Goal: Task Accomplishment & Management: Contribute content

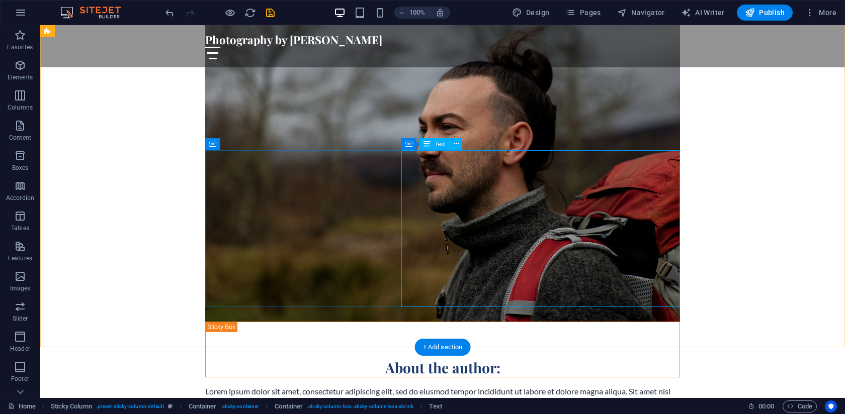
scroll to position [605, 0]
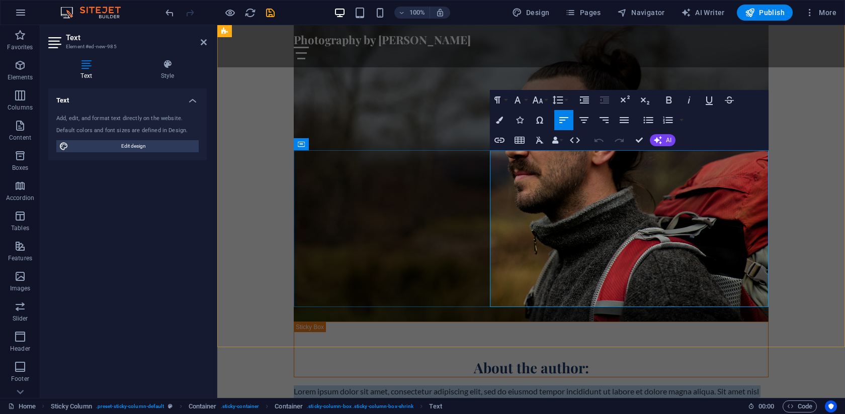
drag, startPoint x: 625, startPoint y: 301, endPoint x: 491, endPoint y: 155, distance: 197.9
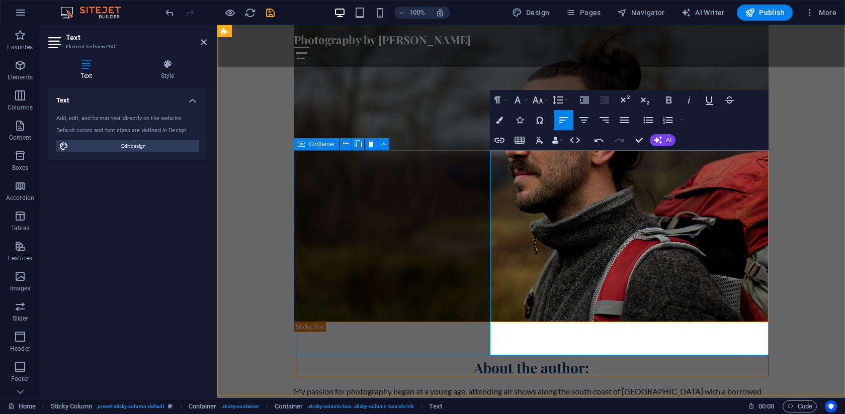
click at [405, 322] on div "About the author: My passion for photography began at a young age, attending ai…" at bounding box center [531, 414] width 475 height 185
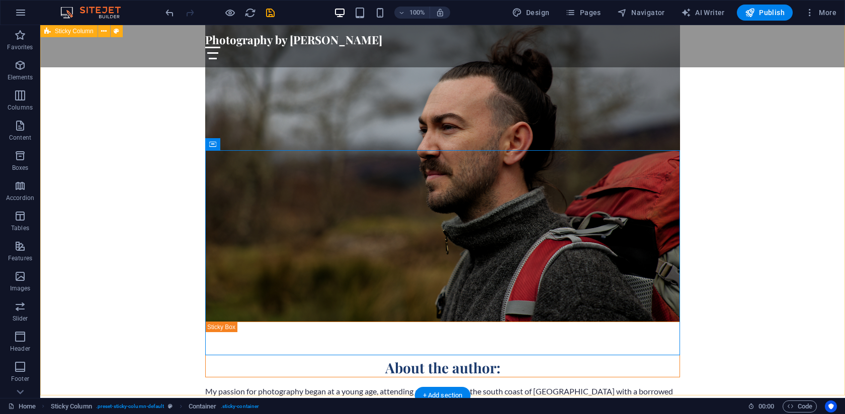
click at [811, 221] on div "About the author: My passion for photography began at a young age, attending ai…" at bounding box center [442, 256] width 805 height 582
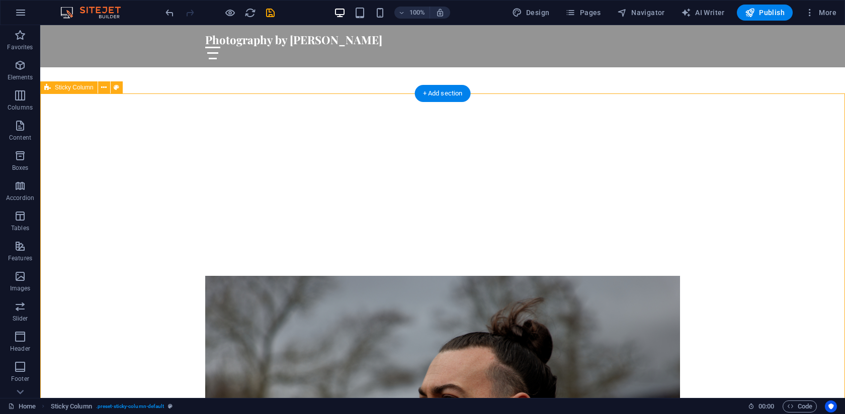
scroll to position [338, 0]
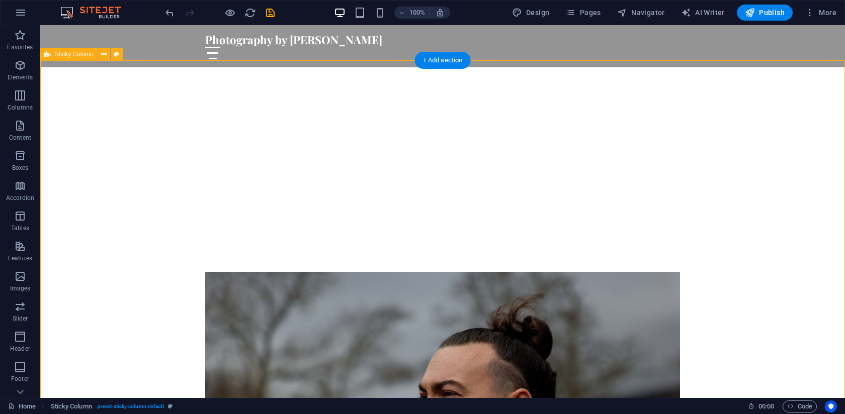
select select "%"
select select "rem"
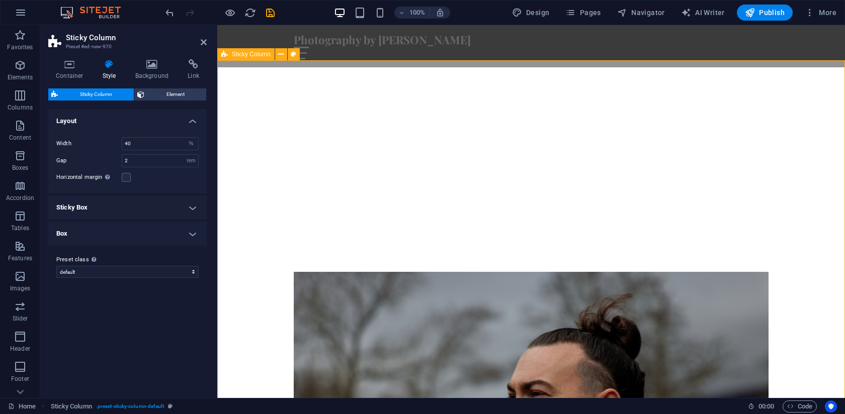
click at [152, 70] on h4 "Background" at bounding box center [154, 69] width 53 height 21
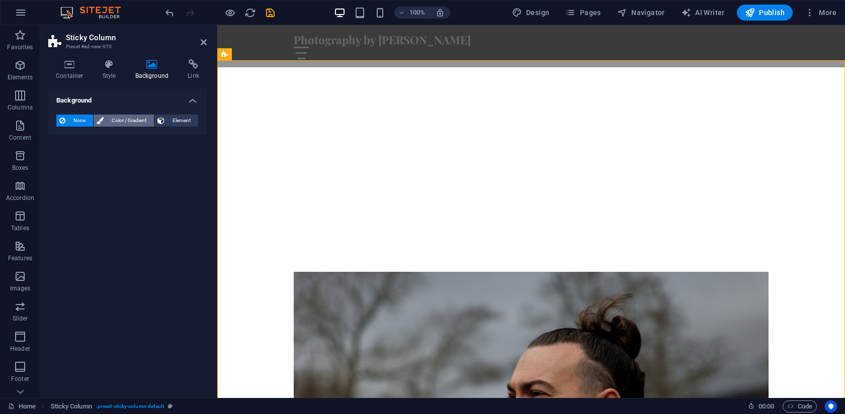
click at [116, 123] on span "Color / Gradient" at bounding box center [129, 121] width 44 height 12
click at [74, 163] on span "Color" at bounding box center [80, 161] width 14 height 8
click at [65, 161] on span at bounding box center [62, 160] width 11 height 11
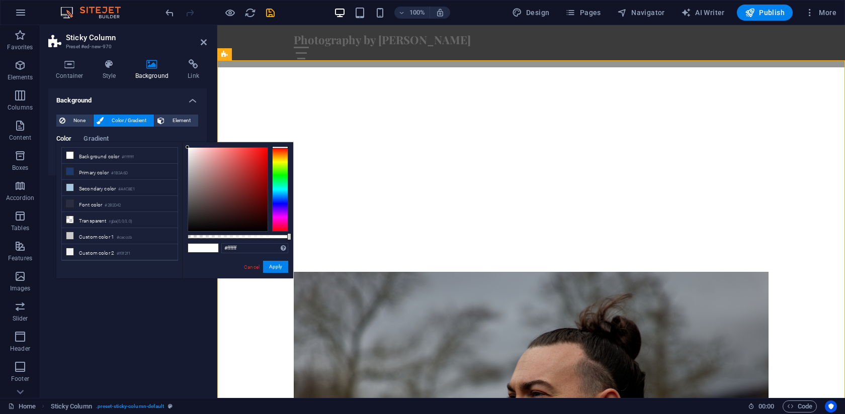
click at [96, 142] on div "less Background color #ffffff Primary color #1B3A6D Secondary color #A4C8E1 Fon…" at bounding box center [119, 142] width 126 height 1
click at [94, 138] on span "Gradient" at bounding box center [95, 140] width 25 height 14
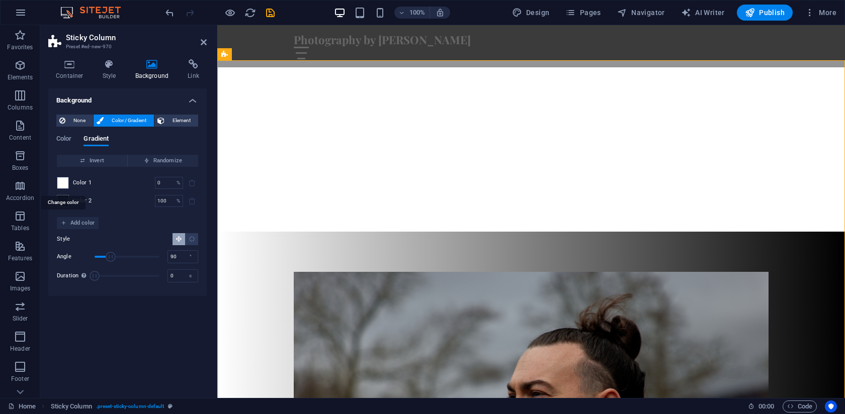
click at [64, 182] on span at bounding box center [62, 183] width 11 height 11
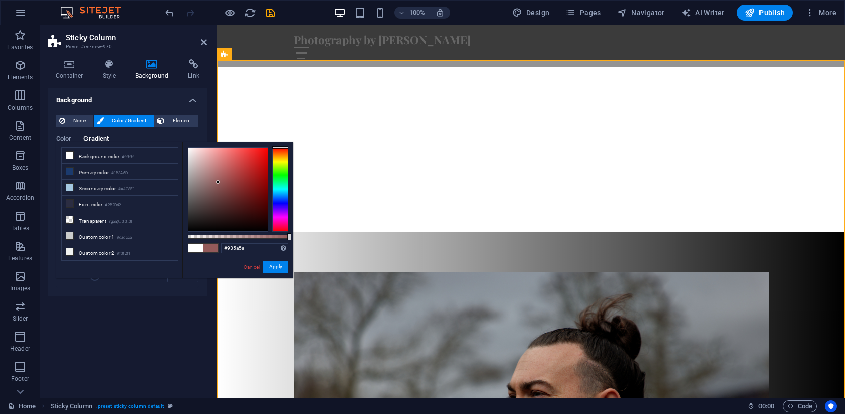
click at [218, 183] on div at bounding box center [227, 189] width 79 height 83
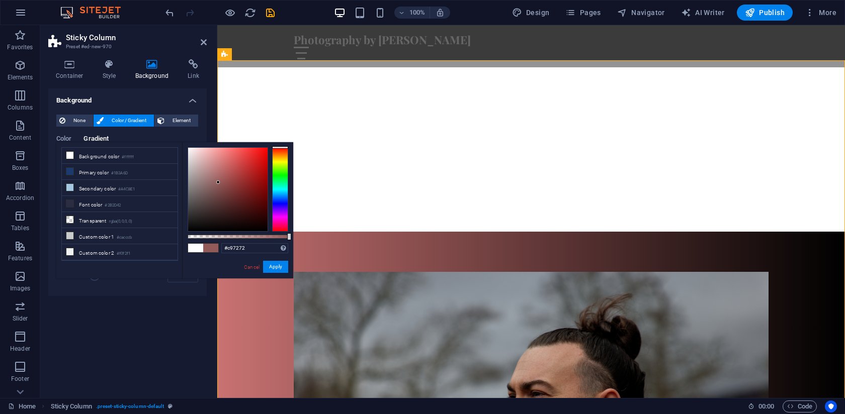
click at [222, 165] on div at bounding box center [227, 189] width 79 height 83
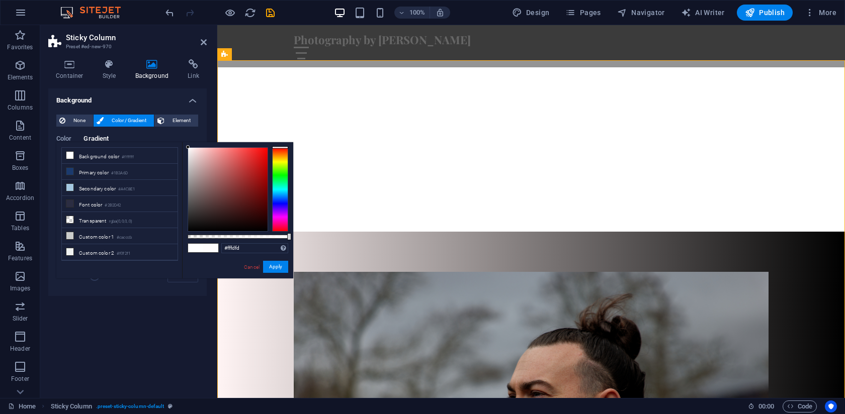
type input "#ffffff"
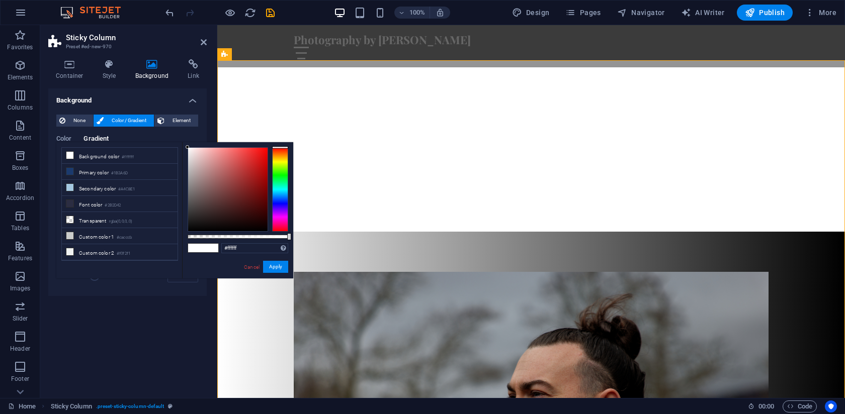
drag, startPoint x: 222, startPoint y: 164, endPoint x: 185, endPoint y: 144, distance: 42.6
click at [185, 144] on div "#ffffff Supported formats #0852ed rgb(8, 82, 237) rgba(8, 82, 237, 90%) hsv(221…" at bounding box center [237, 283] width 111 height 282
click at [79, 124] on span "None" at bounding box center [79, 121] width 22 height 12
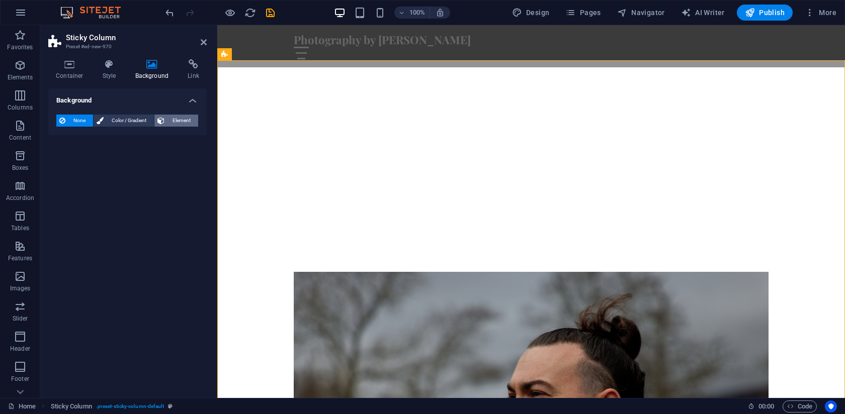
click at [176, 123] on span "Element" at bounding box center [181, 121] width 28 height 12
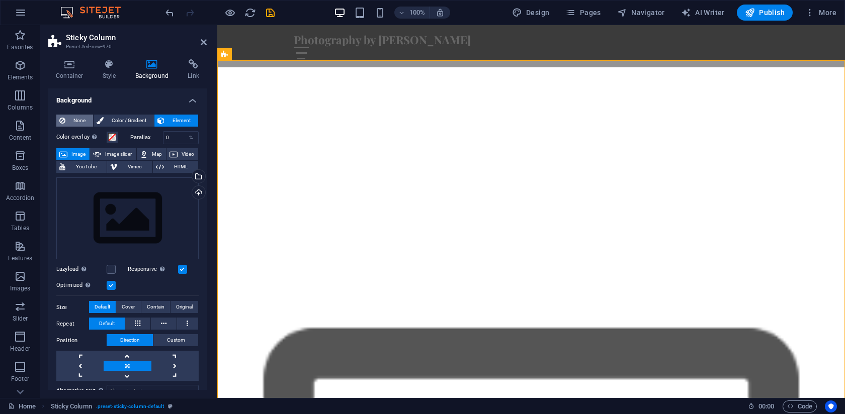
click at [73, 117] on span "None" at bounding box center [79, 121] width 22 height 12
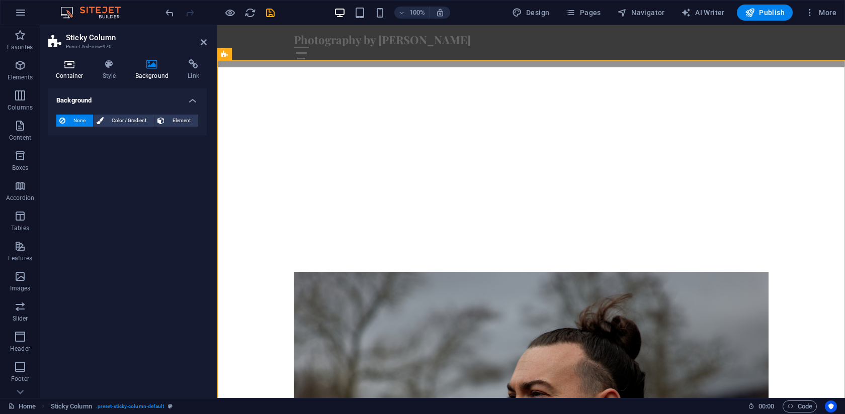
click at [71, 74] on h4 "Container" at bounding box center [71, 69] width 47 height 21
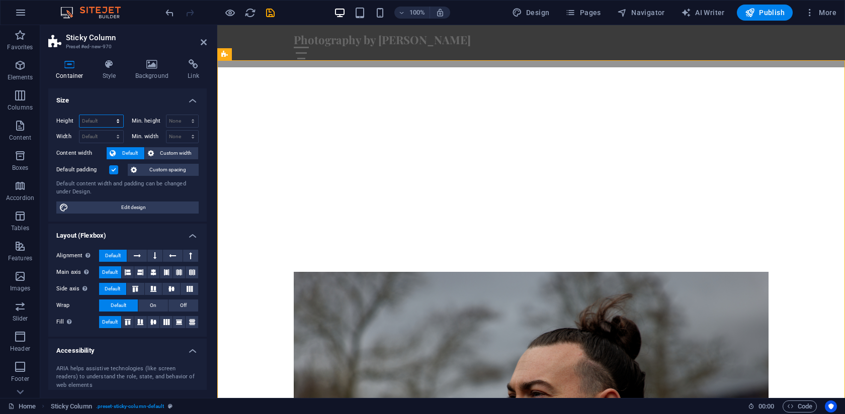
click at [96, 120] on select "Default px rem % vh vw" at bounding box center [101, 121] width 44 height 12
click at [108, 115] on select "Default px rem % vh vw" at bounding box center [101, 121] width 44 height 12
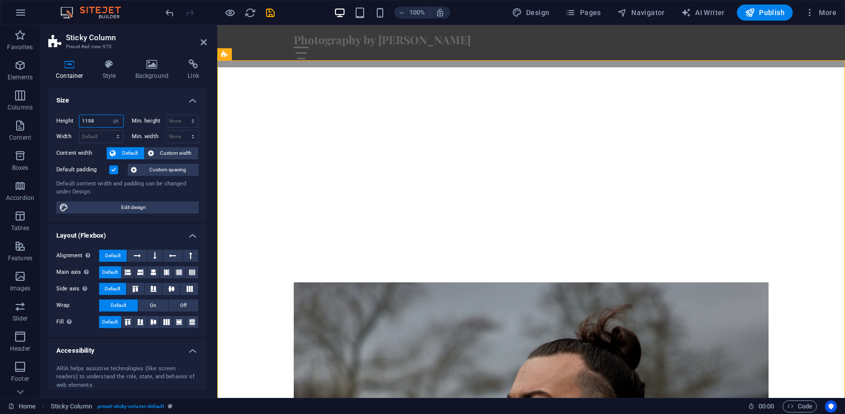
click at [95, 122] on input "number" at bounding box center [101, 121] width 44 height 12
click at [115, 125] on select "Default px rem % vh vw" at bounding box center [116, 121] width 14 height 12
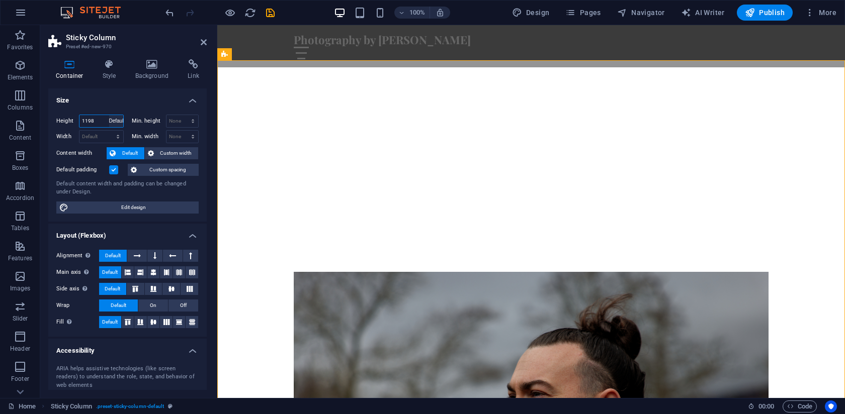
click at [109, 115] on select "Default px rem % vh vw" at bounding box center [116, 121] width 14 height 12
select select "DISABLED_OPTION_VALUE"
click at [106, 69] on icon at bounding box center [109, 64] width 29 height 10
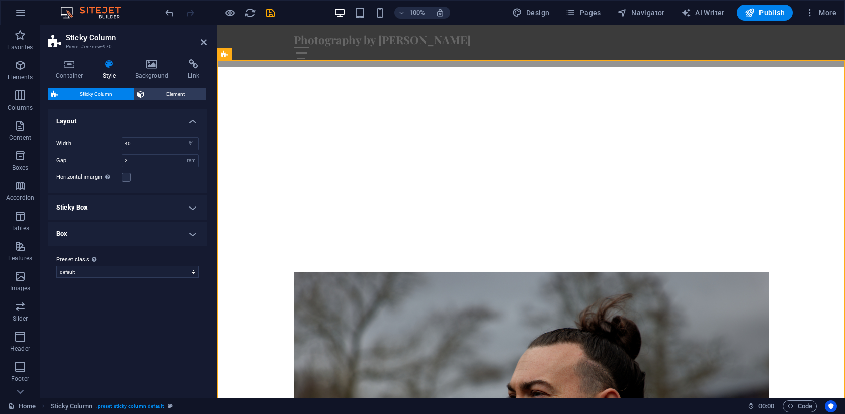
click at [82, 206] on h4 "Sticky Box" at bounding box center [127, 208] width 158 height 24
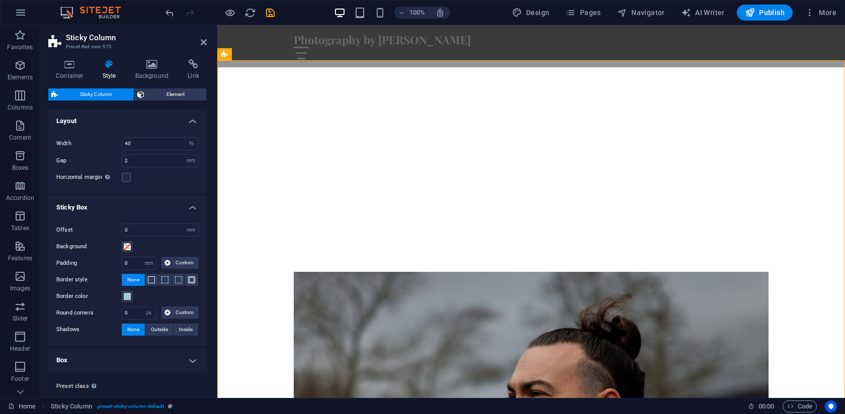
click at [83, 207] on h4 "Sticky Box" at bounding box center [127, 205] width 158 height 18
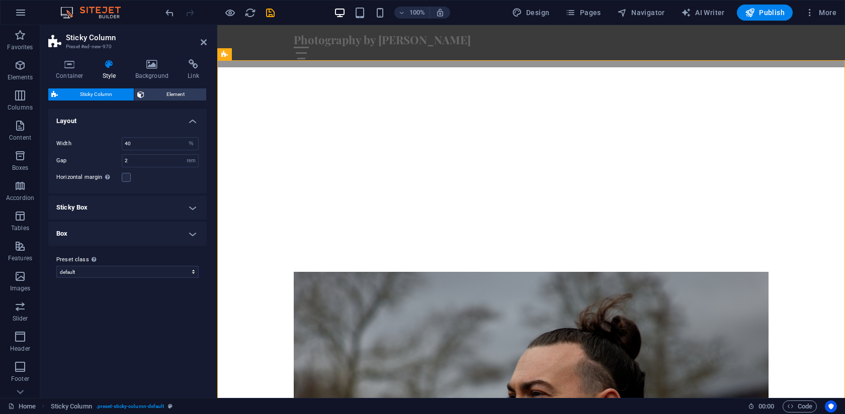
click at [83, 224] on h4 "Box" at bounding box center [127, 234] width 158 height 24
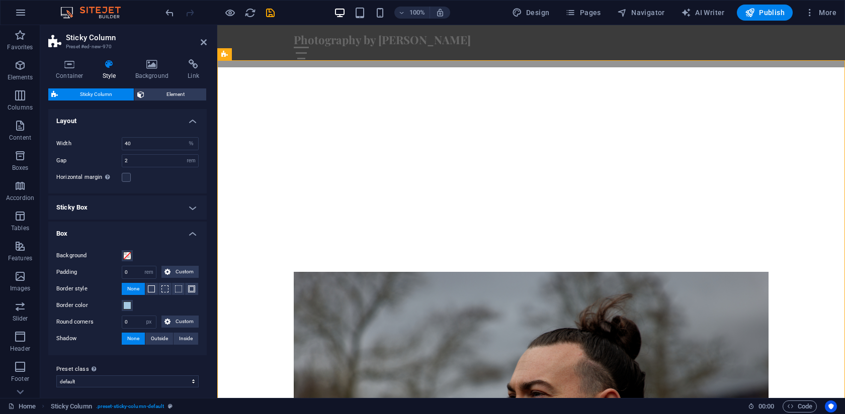
click at [87, 231] on h4 "Box" at bounding box center [127, 231] width 158 height 18
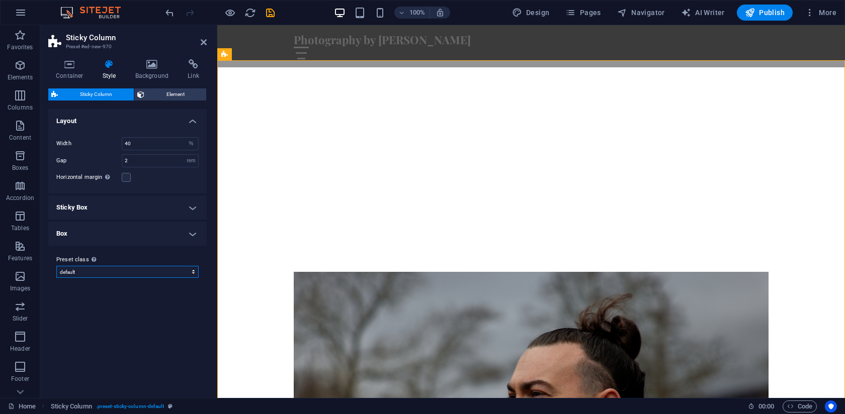
click at [85, 274] on select "default Add preset class" at bounding box center [127, 272] width 142 height 12
click at [68, 62] on icon at bounding box center [69, 64] width 43 height 10
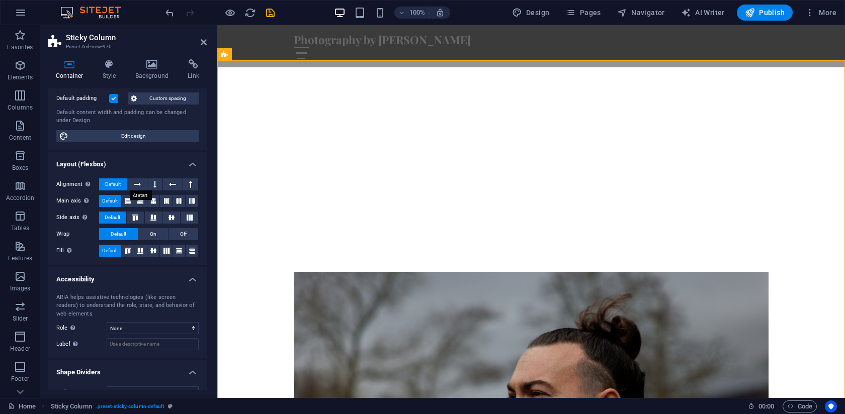
scroll to position [66, 0]
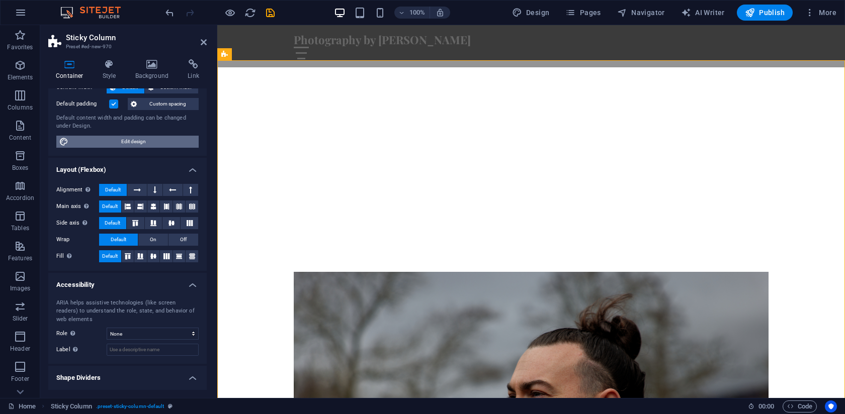
click at [118, 144] on span "Edit design" at bounding box center [133, 142] width 124 height 12
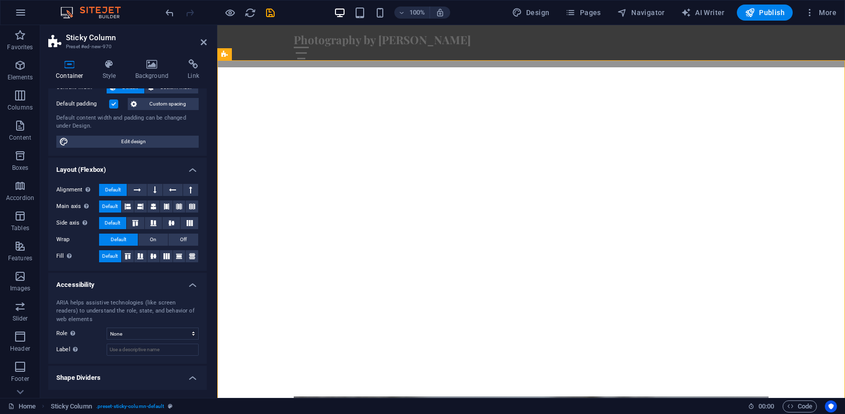
select select "px"
select select "200"
select select "px"
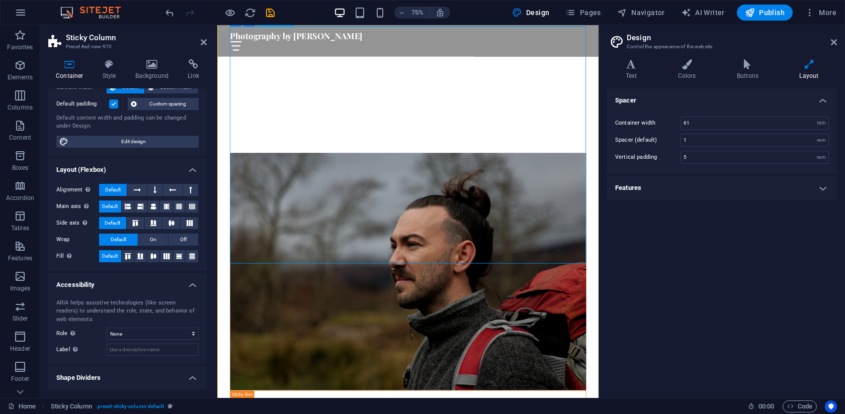
scroll to position [541, 0]
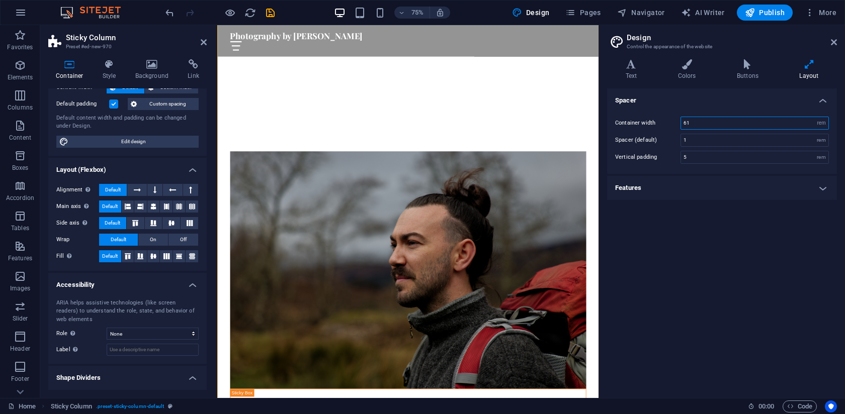
click at [700, 124] on input "61" at bounding box center [754, 123] width 147 height 12
type input "6"
type input "55"
click at [686, 201] on div "Spacer Container width 55 rem px Spacer (default) 1 rem Vertical padding 5 rem …" at bounding box center [722, 240] width 230 height 302
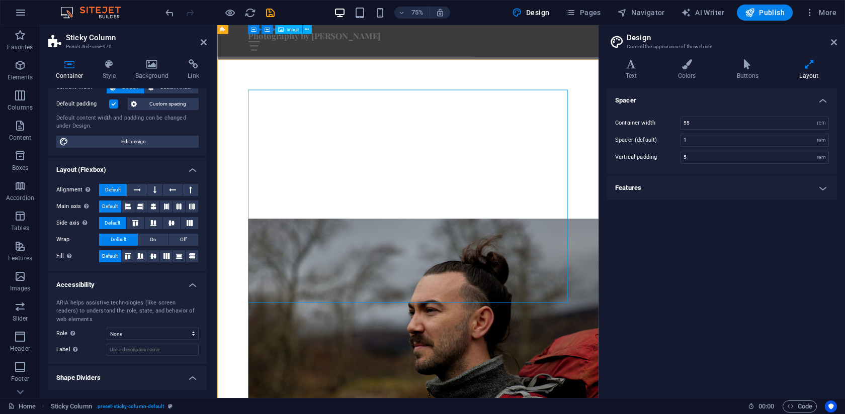
scroll to position [451, 0]
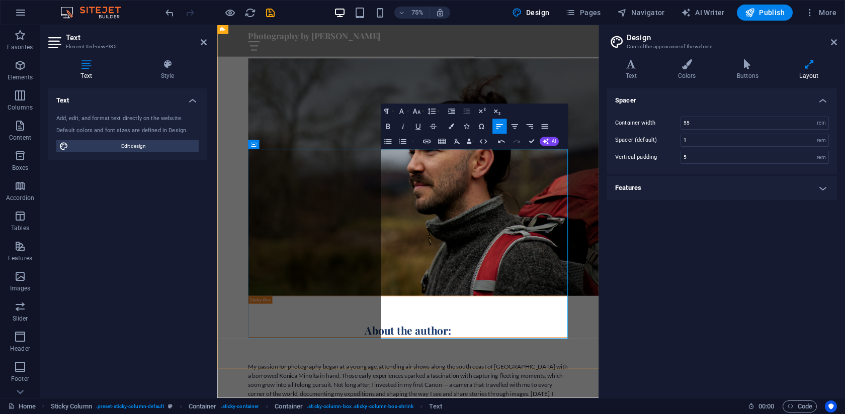
scroll to position [665, 0]
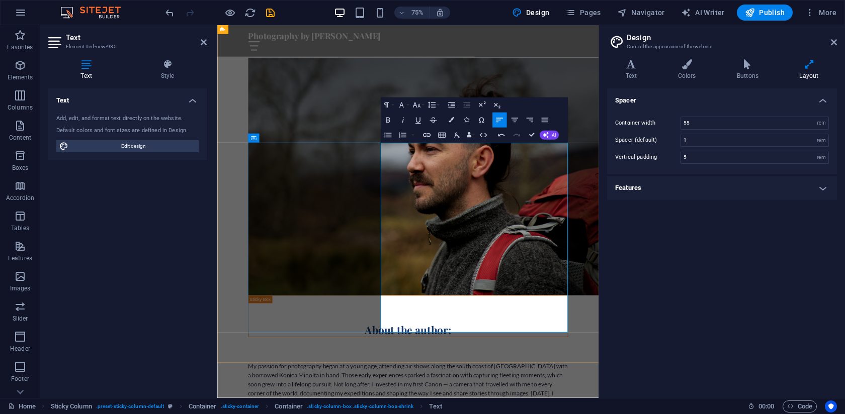
click at [664, 297] on div "Spacer Container width 55 rem px Spacer (default) 1 rem Vertical padding 5 rem …" at bounding box center [722, 240] width 230 height 302
click at [665, 297] on div "Spacer Container width 55 rem px Spacer (default) 1 rem Vertical padding 5 rem …" at bounding box center [722, 240] width 230 height 302
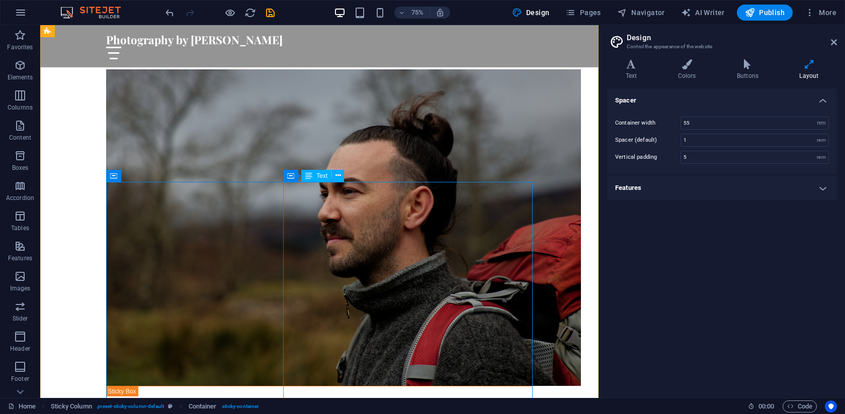
scroll to position [541, 0]
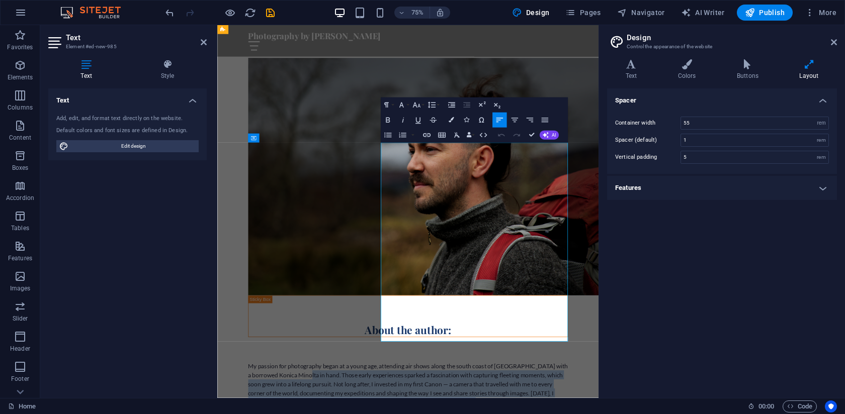
drag, startPoint x: 624, startPoint y: 432, endPoint x: 448, endPoint y: 231, distance: 266.9
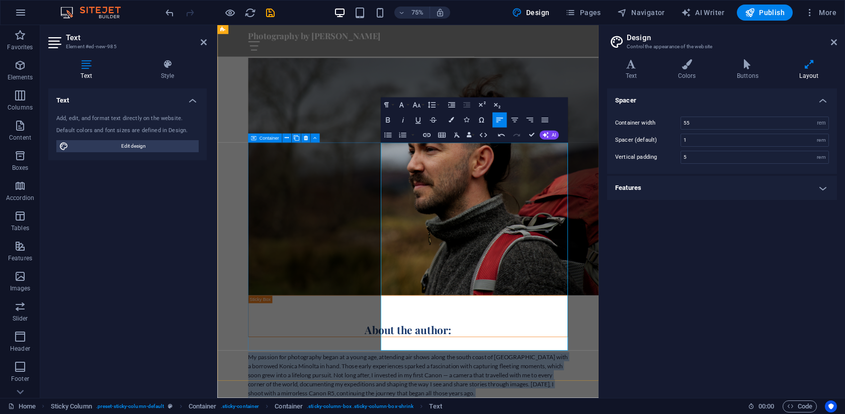
drag, startPoint x: 623, startPoint y: 445, endPoint x: 425, endPoint y: 197, distance: 317.4
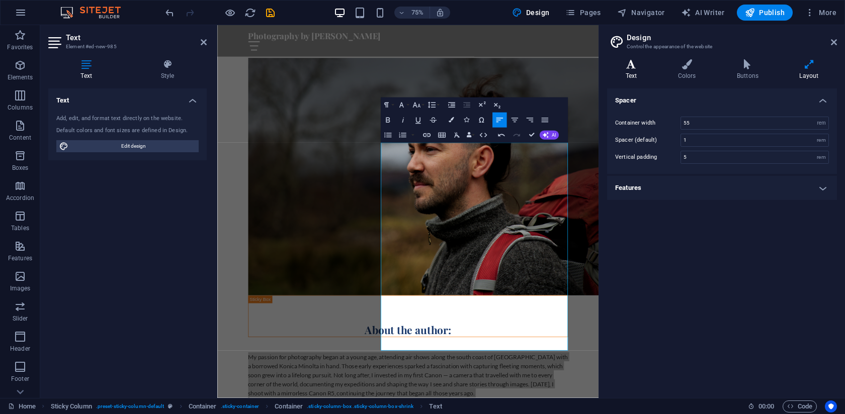
click at [628, 65] on icon at bounding box center [631, 64] width 48 height 10
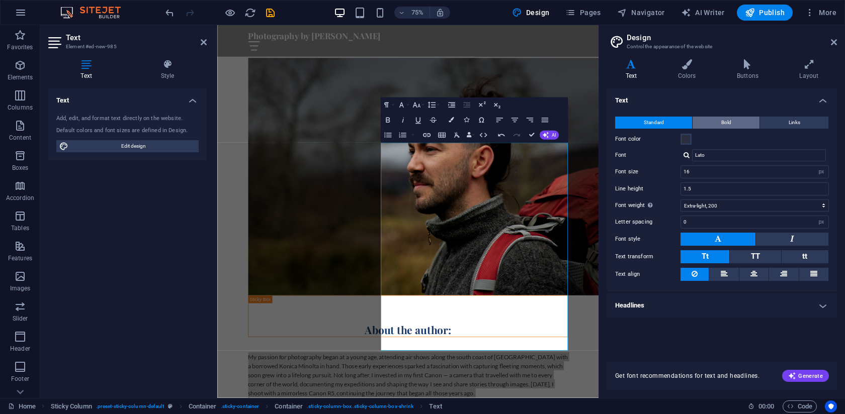
click at [726, 125] on span "Bold" at bounding box center [726, 123] width 10 height 12
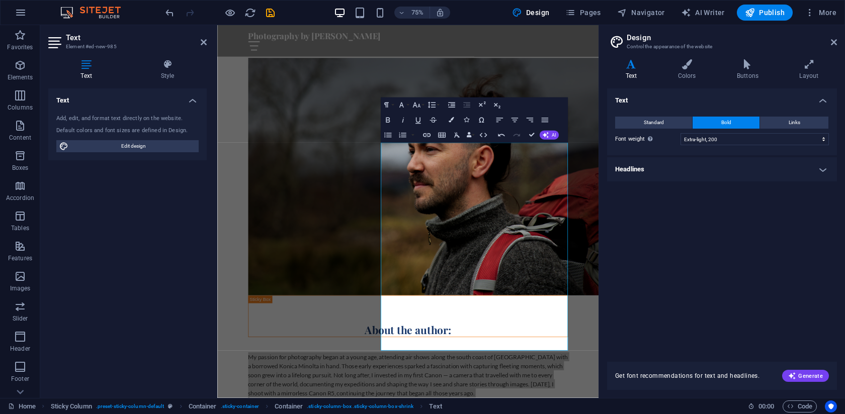
click at [656, 132] on div "Standard Bold Links Font color Font Lato Font size 16 rem px Line height 1.5 Fo…" at bounding box center [722, 131] width 234 height 49
click at [653, 123] on span "Standard" at bounding box center [654, 123] width 20 height 12
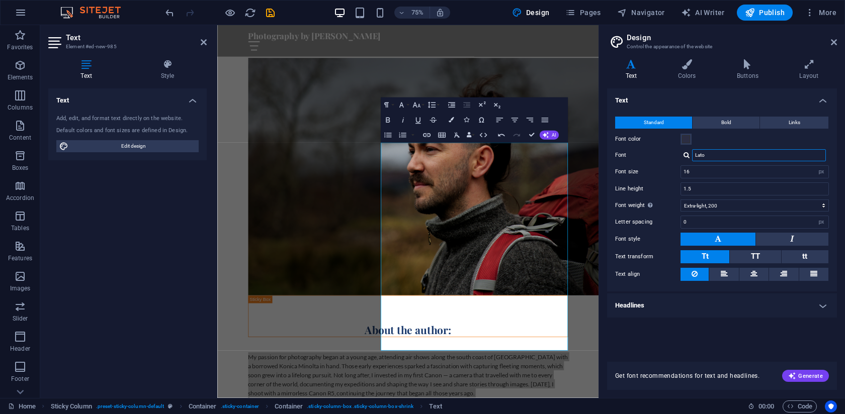
click at [709, 159] on input "Lato" at bounding box center [759, 155] width 134 height 12
click at [686, 158] on div at bounding box center [687, 155] width 6 height 7
click at [719, 197] on div "Manage fonts →" at bounding box center [761, 195] width 133 height 13
select select "popularity"
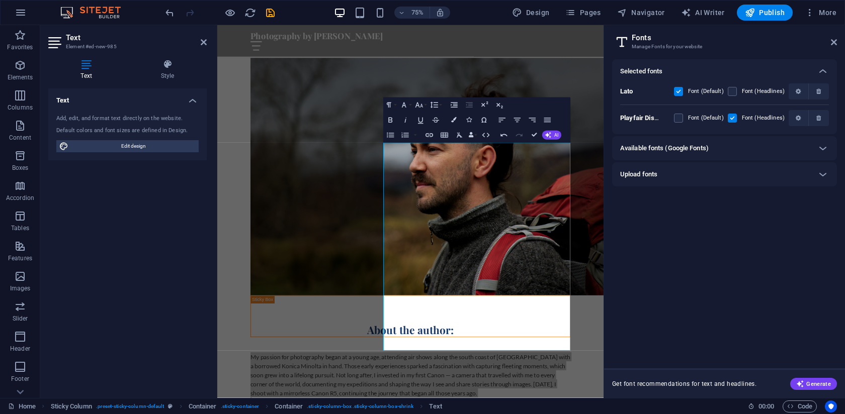
click at [691, 150] on h6 "Available fonts (Google Fonts)" at bounding box center [664, 148] width 89 height 12
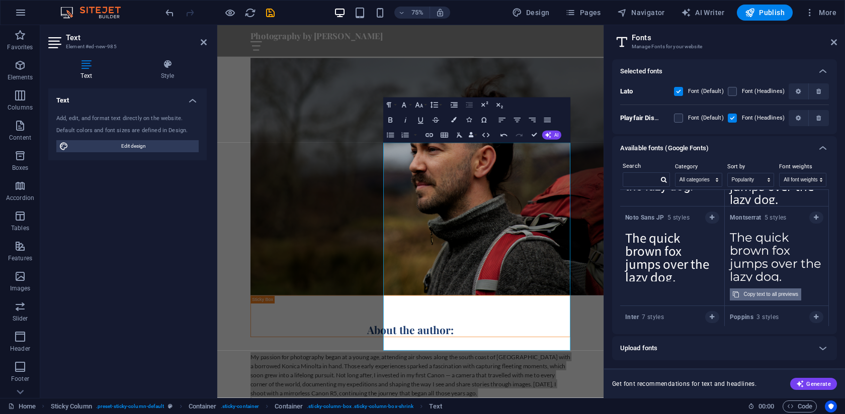
scroll to position [59, 0]
click at [751, 220] on strong "Montserrat" at bounding box center [747, 219] width 35 height 7
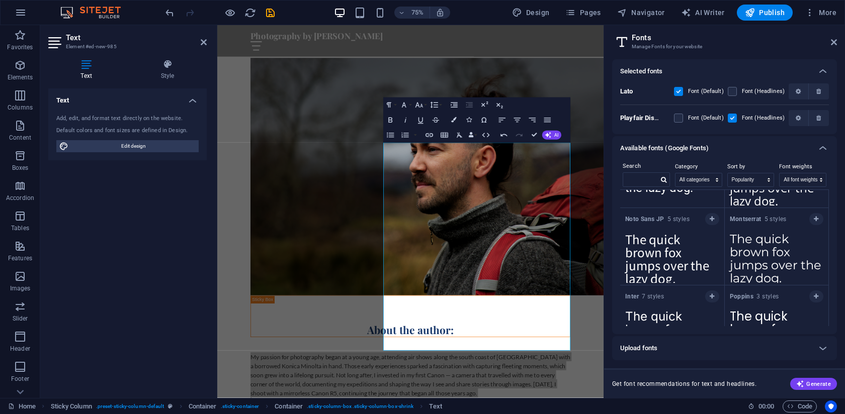
click at [675, 71] on div "Selected fonts" at bounding box center [715, 71] width 191 height 12
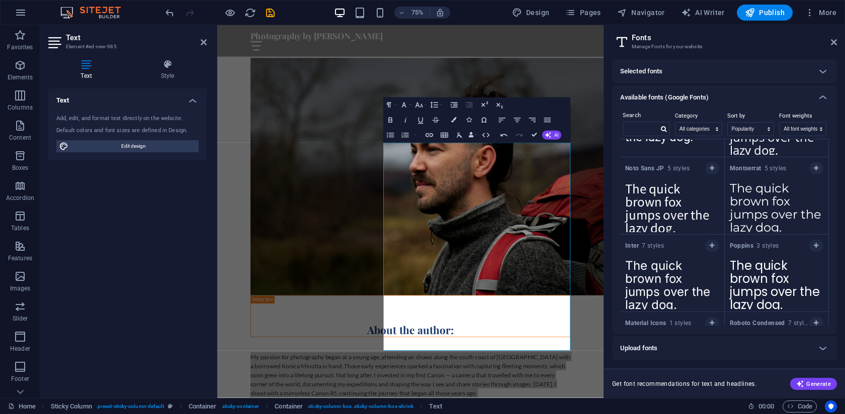
click at [682, 99] on h6 "Available fonts (Google Fonts)" at bounding box center [664, 98] width 89 height 12
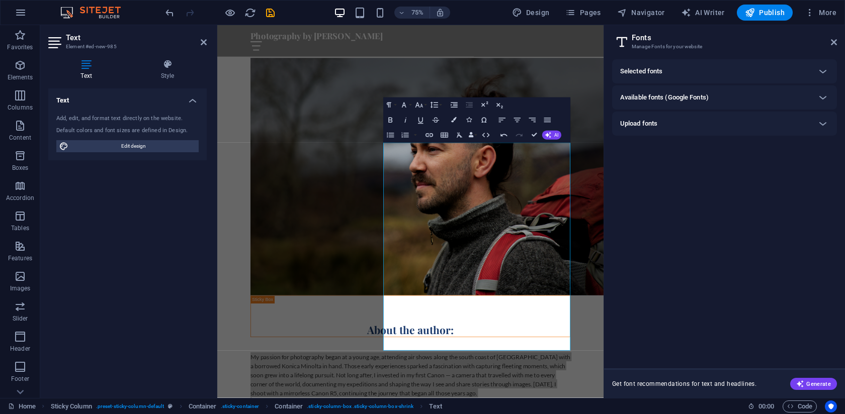
click at [669, 121] on div "Upload fonts" at bounding box center [715, 124] width 191 height 12
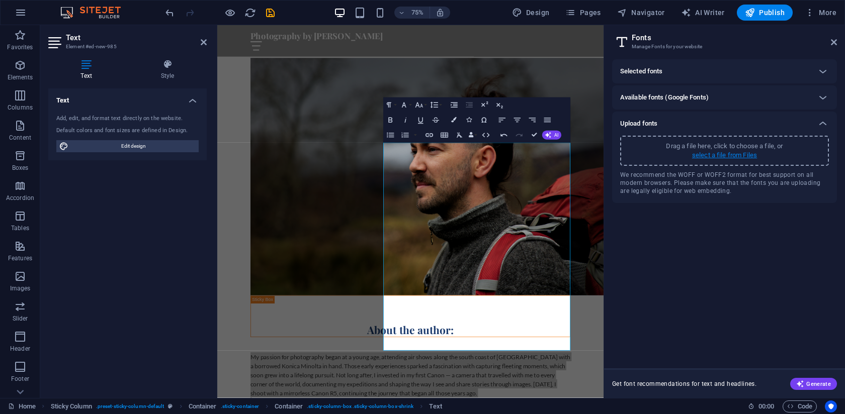
click at [718, 151] on p "select a file from Files" at bounding box center [724, 155] width 65 height 9
click at [720, 155] on p "select a file from Files" at bounding box center [724, 155] width 65 height 9
click at [734, 155] on p "select a file from Files" at bounding box center [724, 155] width 65 height 9
click at [767, 128] on div "Upload fonts" at bounding box center [715, 124] width 191 height 12
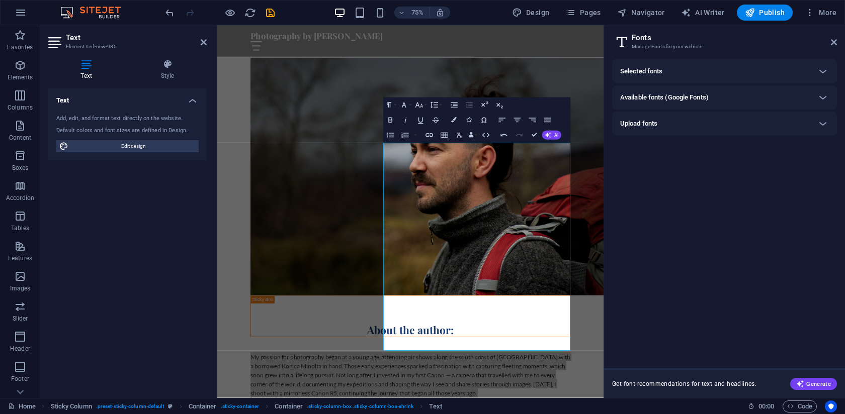
click at [771, 127] on div "Upload fonts" at bounding box center [715, 124] width 191 height 12
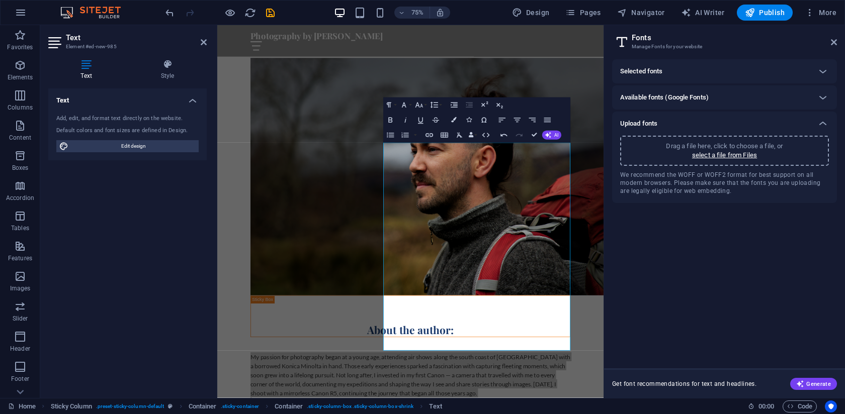
click at [690, 96] on h6 "Available fonts (Google Fonts)" at bounding box center [664, 98] width 89 height 12
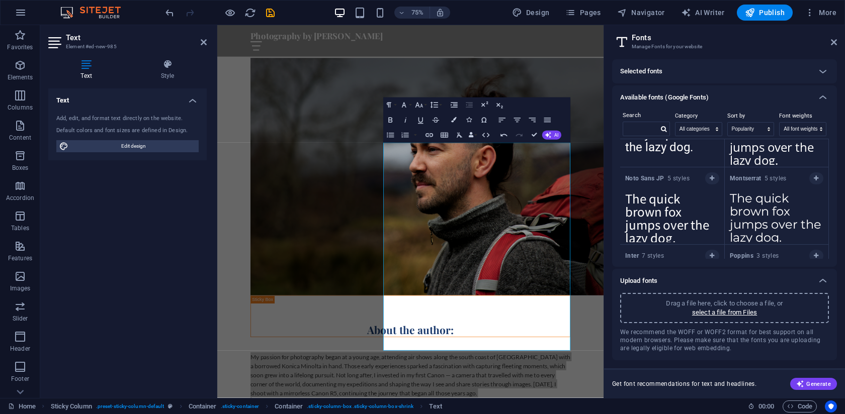
scroll to position [47, 0]
click at [812, 381] on span "Generate" at bounding box center [813, 384] width 35 height 8
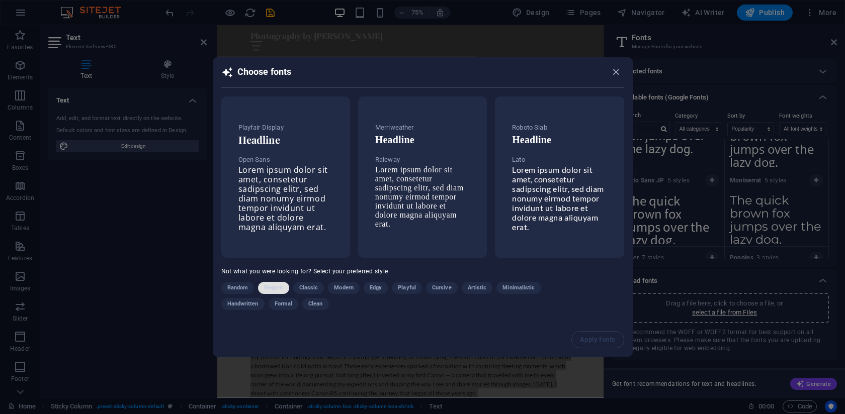
click at [275, 290] on span "Elegant" at bounding box center [273, 288] width 19 height 12
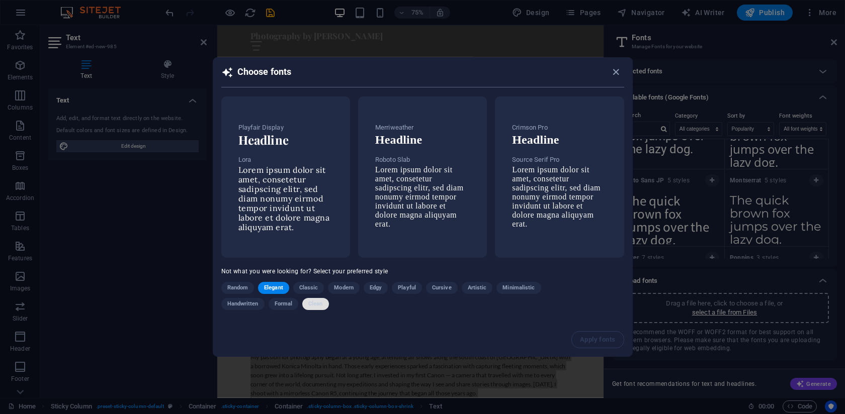
click at [320, 304] on span "Clean" at bounding box center [315, 304] width 14 height 12
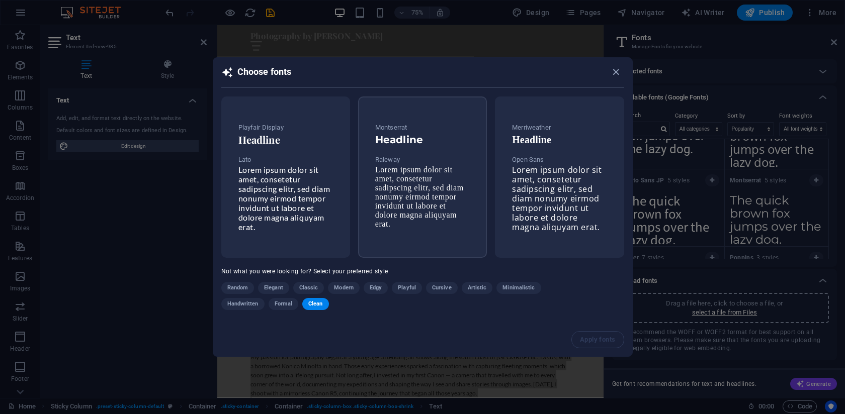
click at [411, 201] on span "Lorem ipsum dolor sit amet, consetetur sadipscing elitr, sed diam nonumy eirmod…" at bounding box center [419, 196] width 89 height 63
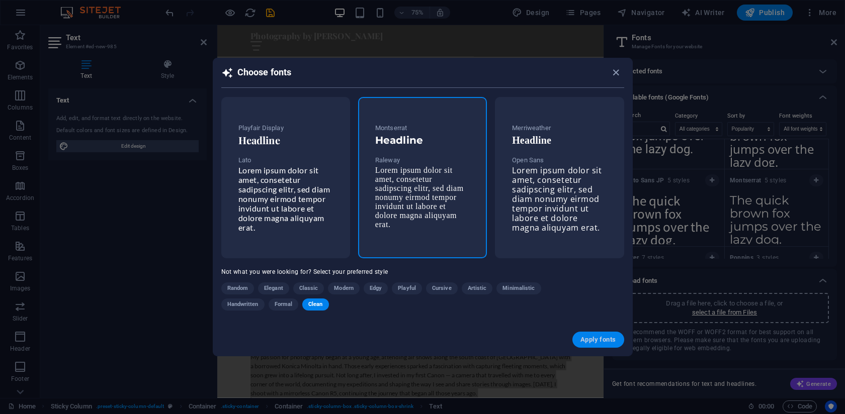
click at [591, 338] on span "Apply fonts" at bounding box center [597, 340] width 35 height 8
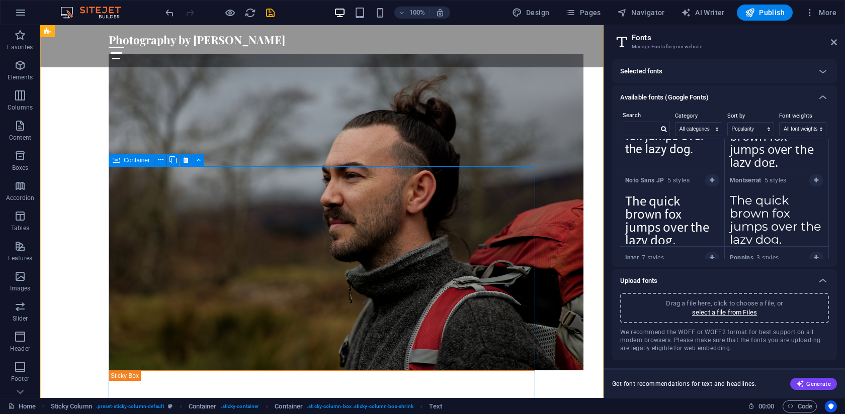
scroll to position [558, 0]
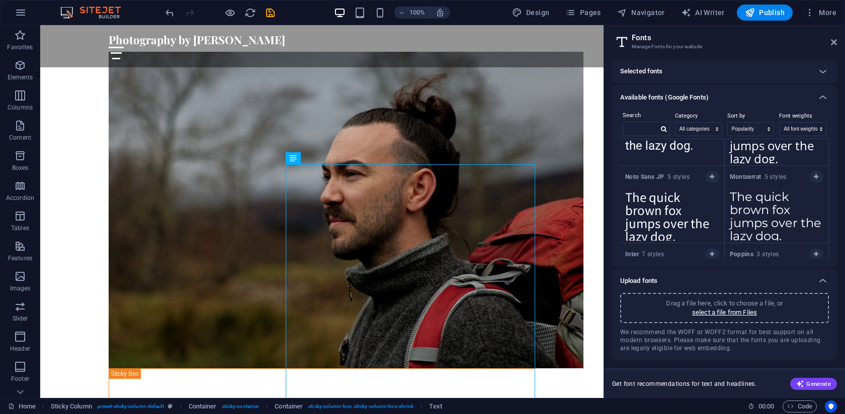
scroll to position [0, 0]
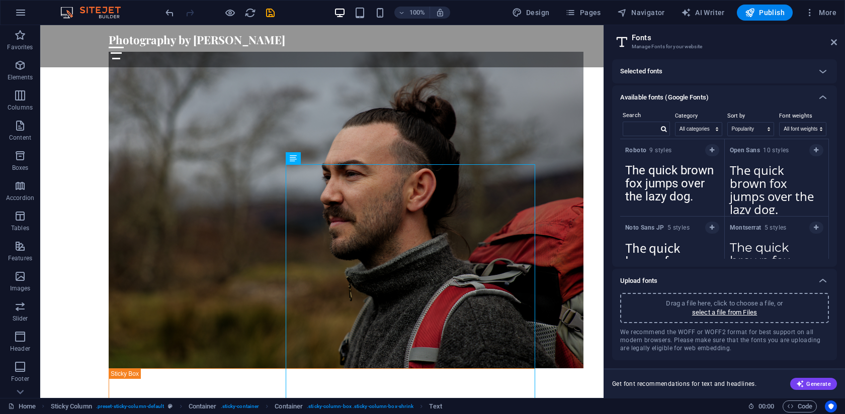
click at [686, 96] on h6 "Available fonts (Google Fonts)" at bounding box center [664, 98] width 89 height 12
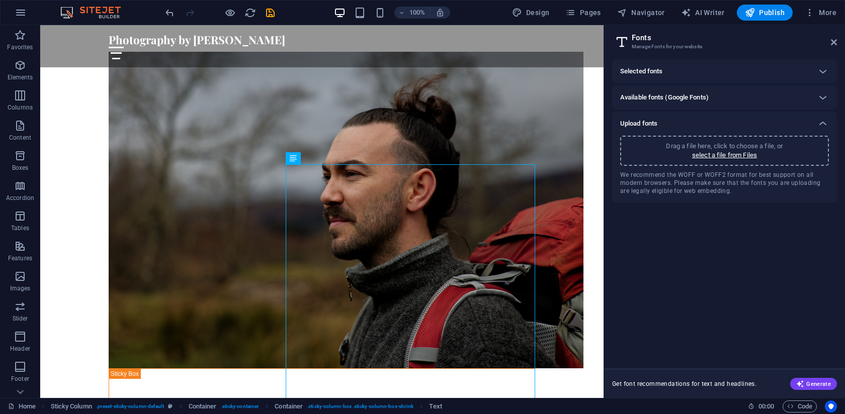
click at [660, 71] on h6 "Selected fonts" at bounding box center [641, 71] width 42 height 12
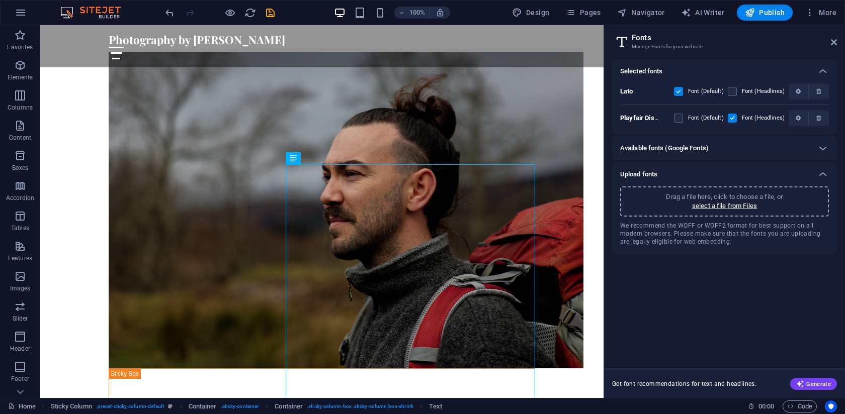
click at [660, 71] on h6 "Selected fonts" at bounding box center [641, 71] width 42 height 12
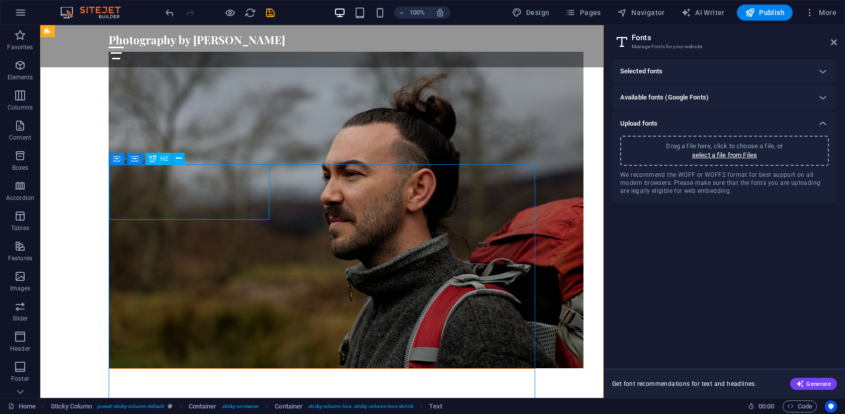
click at [129, 369] on div "About the author:" at bounding box center [322, 396] width 426 height 55
click at [133, 369] on div "About the author:" at bounding box center [322, 396] width 426 height 55
click at [130, 369] on div "About the author:" at bounding box center [322, 396] width 426 height 55
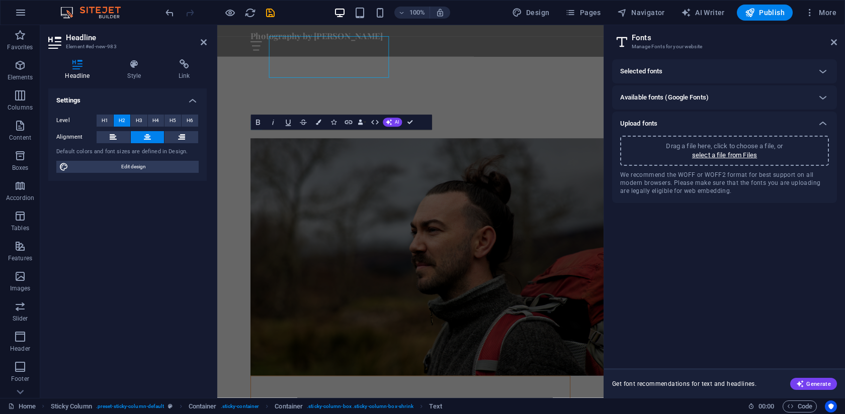
scroll to position [683, 0]
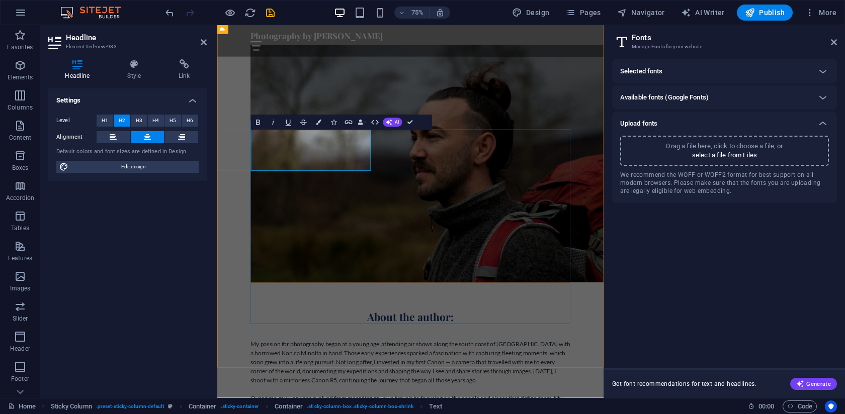
click at [284, 369] on h2 "About the author:" at bounding box center [475, 396] width 426 height 55
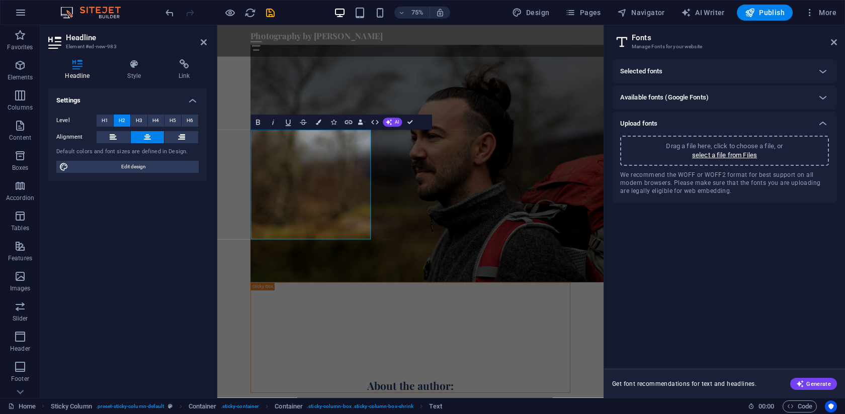
click at [151, 232] on div "Settings Level H1 H2 H3 H4 H5 H6 Alignment Default colors and font sizes are de…" at bounding box center [127, 240] width 158 height 302
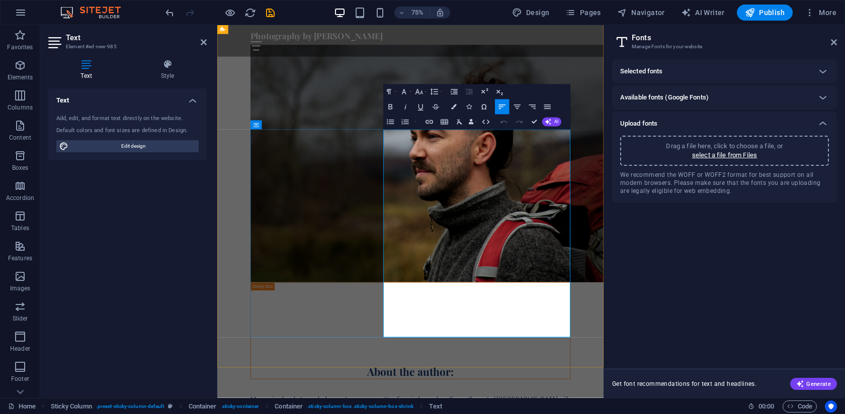
drag, startPoint x: 627, startPoint y: 426, endPoint x: 416, endPoint y: 183, distance: 321.3
click at [518, 109] on icon "button" at bounding box center [517, 107] width 9 height 9
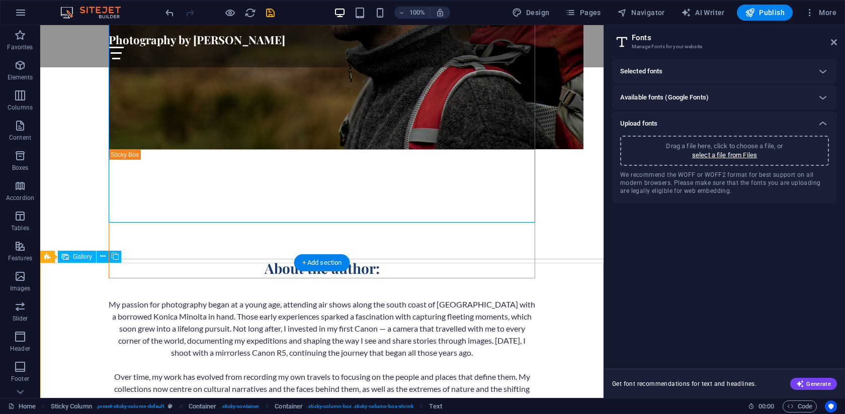
scroll to position [785, 0]
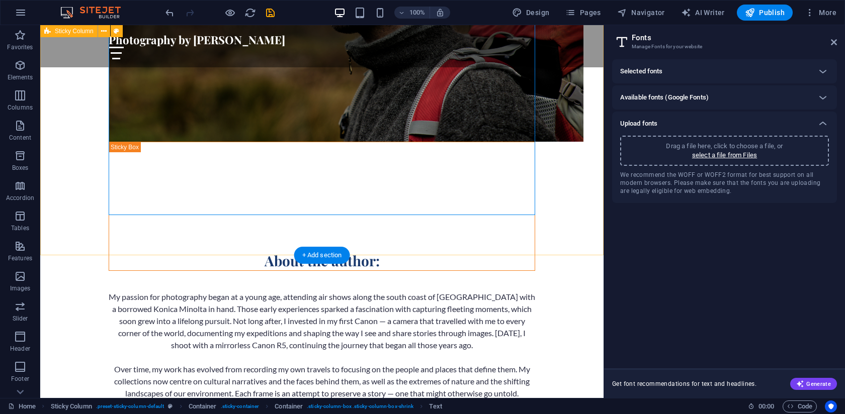
click at [575, 194] on div "About the author: My passion for photography began at a young age, attending ai…" at bounding box center [321, 142] width 563 height 715
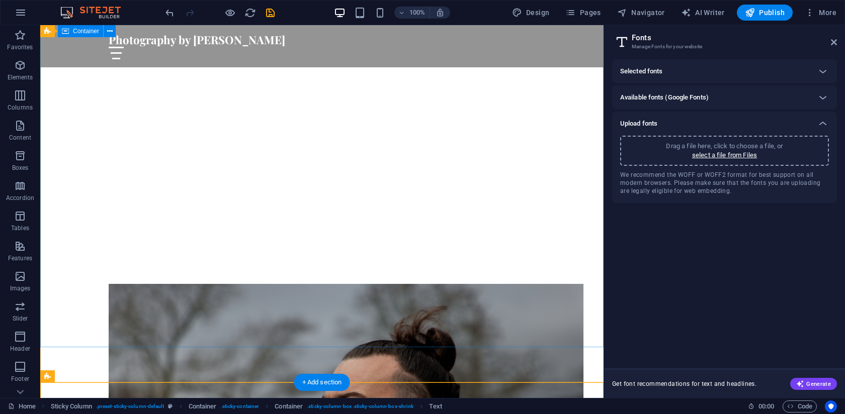
scroll to position [0, 0]
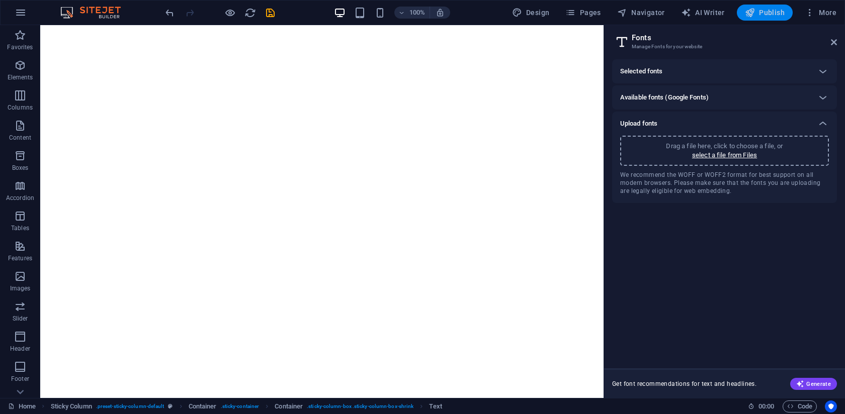
click at [765, 12] on span "Publish" at bounding box center [765, 13] width 40 height 10
click at [767, 18] on button "Publish" at bounding box center [765, 13] width 56 height 16
click at [761, 12] on span "Publish" at bounding box center [765, 13] width 40 height 10
click at [768, 16] on span "Publish" at bounding box center [765, 13] width 40 height 10
click at [809, 13] on icon "button" at bounding box center [810, 13] width 10 height 10
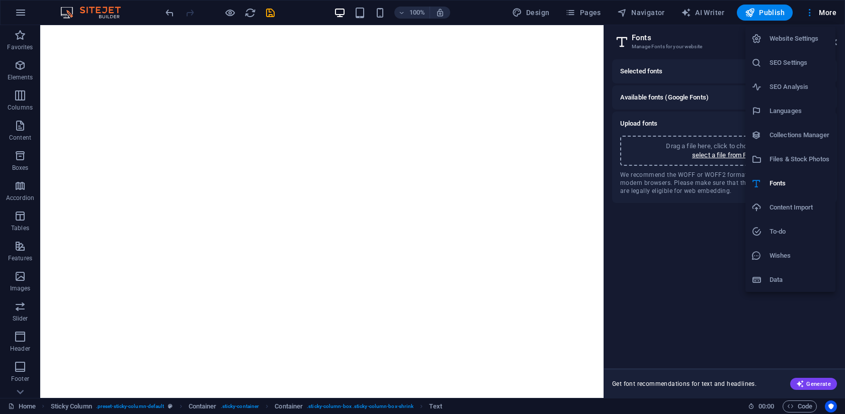
click at [675, 313] on div at bounding box center [422, 207] width 845 height 414
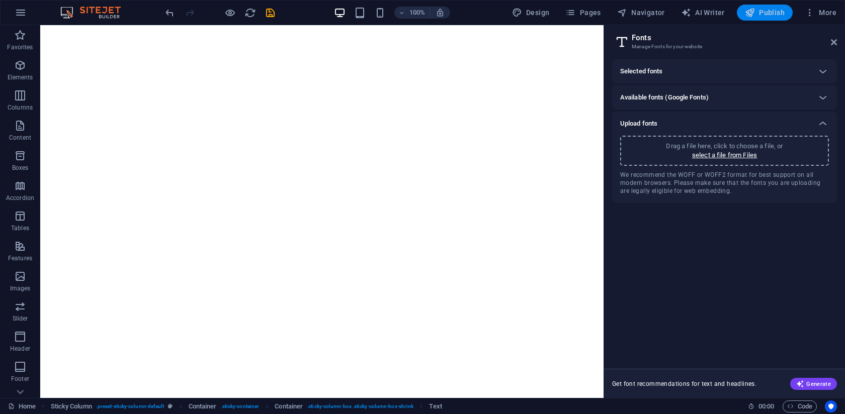
click at [752, 15] on icon "button" at bounding box center [750, 13] width 10 height 10
click at [754, 11] on icon "button" at bounding box center [750, 13] width 10 height 10
click at [757, 16] on span "Publish" at bounding box center [765, 13] width 40 height 10
click at [765, 12] on span "Publish" at bounding box center [765, 13] width 40 height 10
click at [765, 16] on span "Publish" at bounding box center [765, 13] width 40 height 10
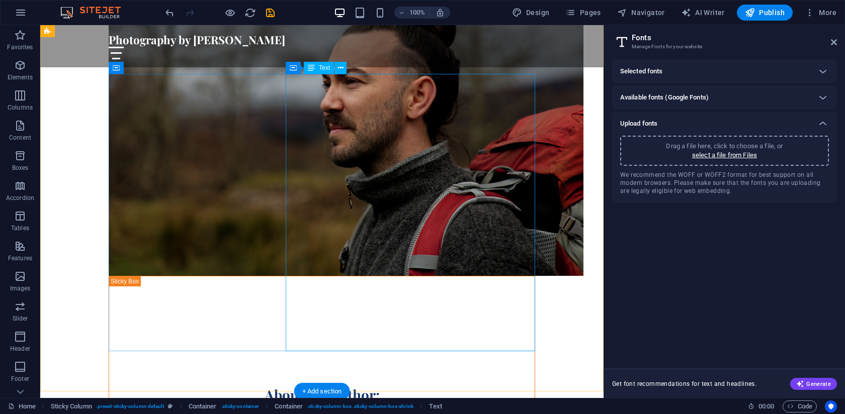
scroll to position [664, 0]
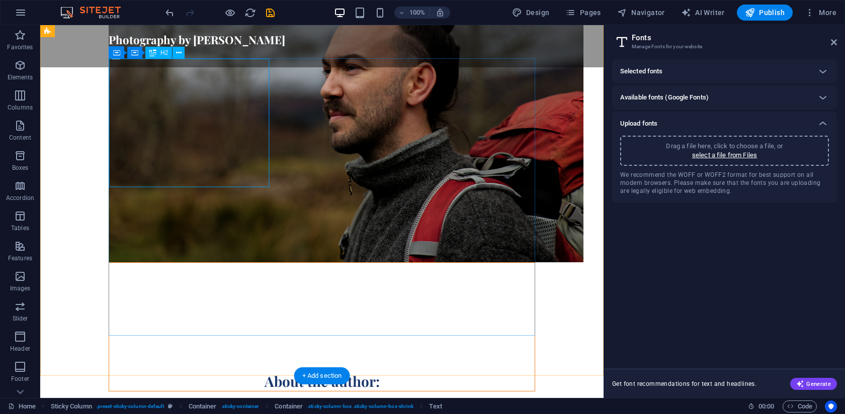
click at [128, 263] on div "About the author:" at bounding box center [322, 327] width 426 height 128
click at [136, 263] on div "About the author:" at bounding box center [322, 327] width 426 height 128
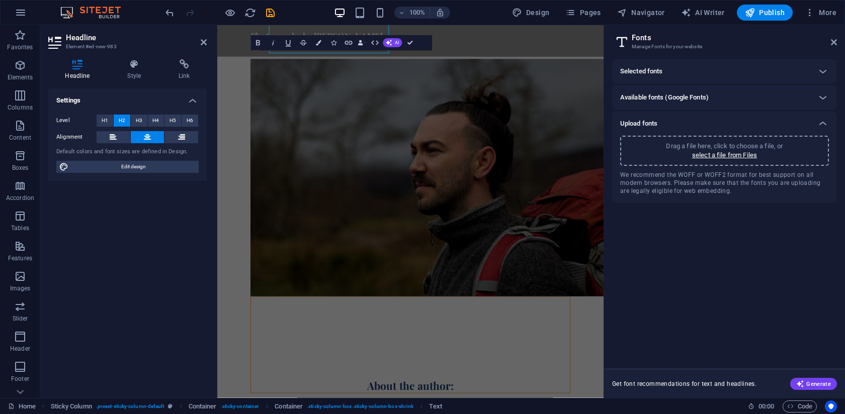
scroll to position [789, 0]
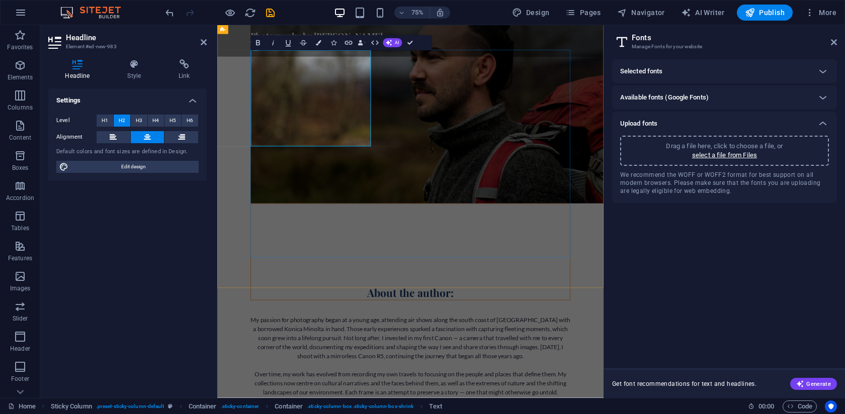
click at [282, 264] on h2 "About the author:" at bounding box center [475, 328] width 426 height 128
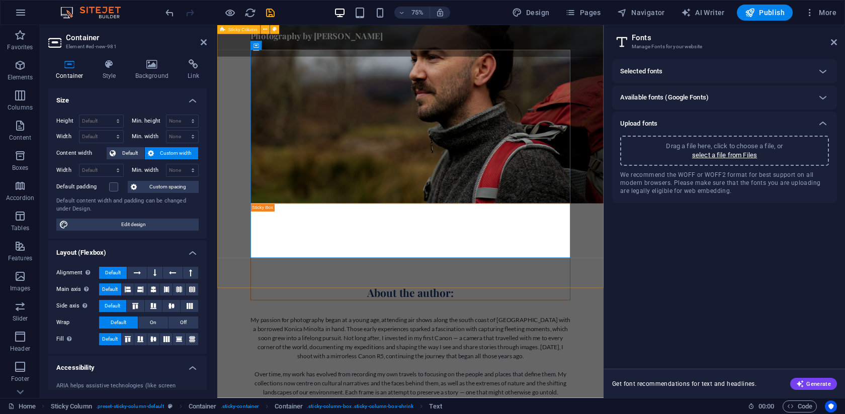
click at [230, 267] on div "About the author: My passion for photography began at a young age, attending ai…" at bounding box center [474, 263] width 515 height 715
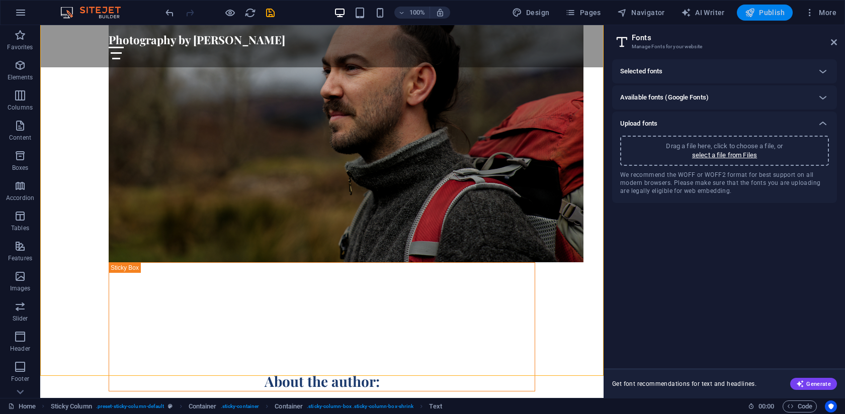
click at [754, 14] on icon "button" at bounding box center [750, 13] width 10 height 10
click at [811, 10] on icon "button" at bounding box center [810, 13] width 10 height 10
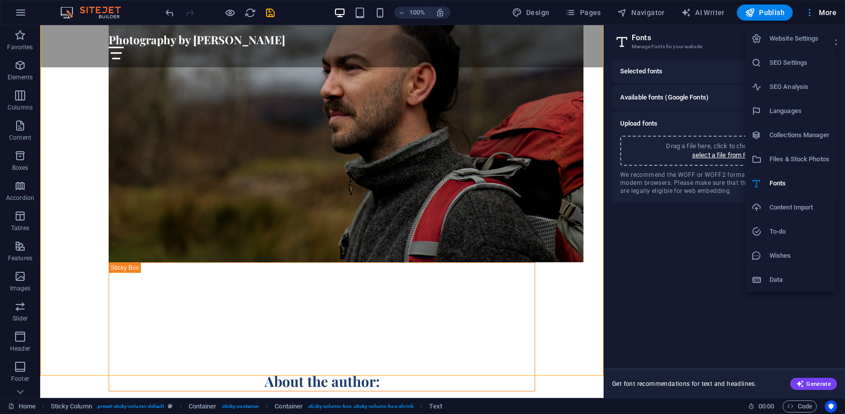
click at [811, 10] on div at bounding box center [422, 207] width 845 height 414
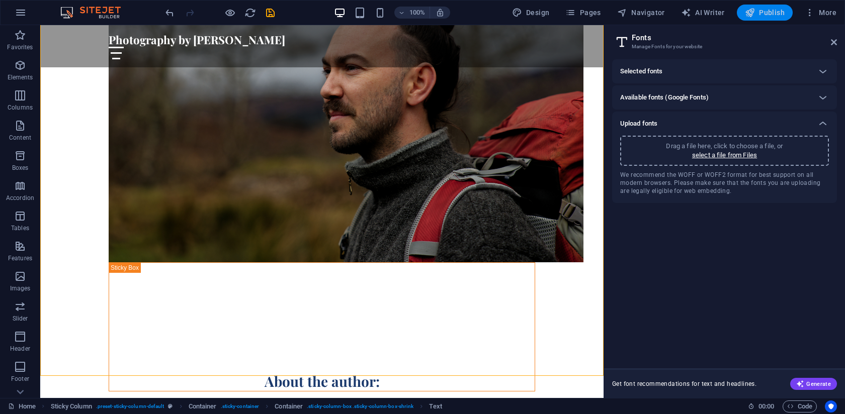
click at [759, 18] on button "Publish" at bounding box center [765, 13] width 56 height 16
click at [626, 265] on div "Selected fonts Lato Font (Default) Font (Headlines) Playfair Display Font (Defa…" at bounding box center [724, 209] width 225 height 301
click at [836, 43] on icon at bounding box center [834, 42] width 6 height 8
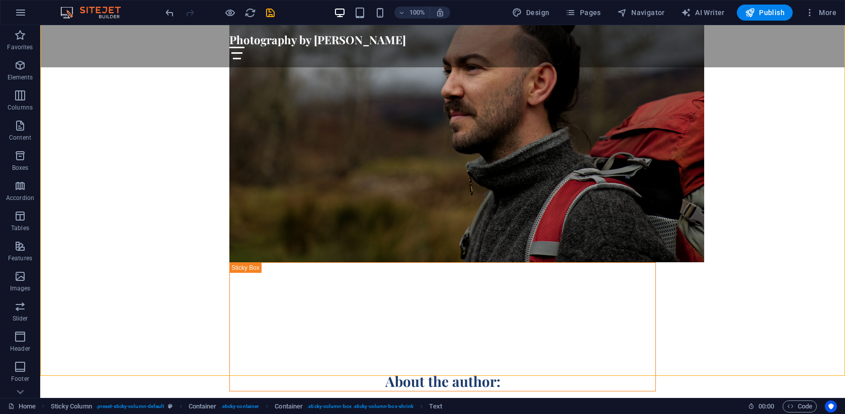
click at [759, 3] on div "100% Design Pages Navigator AI Writer Publish More" at bounding box center [423, 13] width 844 height 24
click at [759, 11] on span "Publish" at bounding box center [765, 13] width 40 height 10
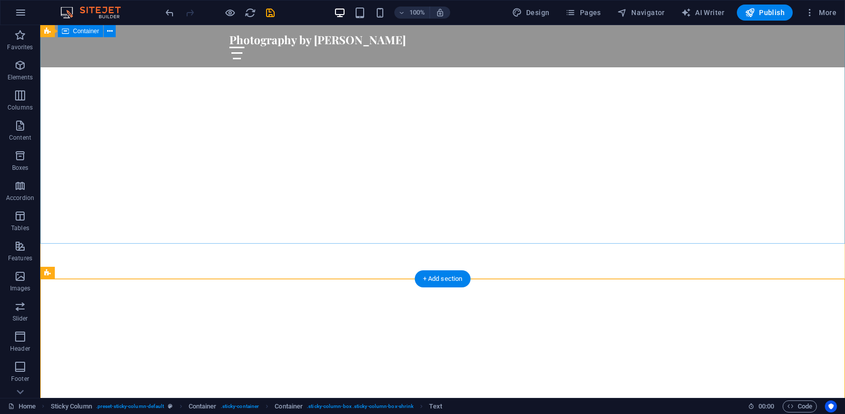
scroll to position [0, 0]
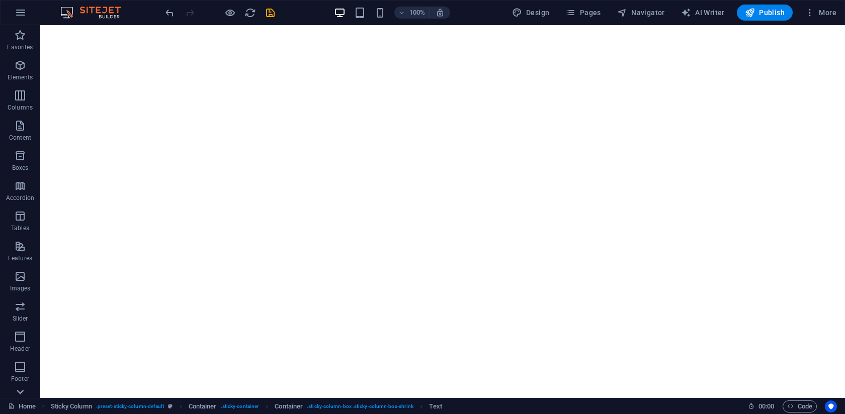
click at [18, 396] on icon at bounding box center [20, 392] width 14 height 14
click at [24, 13] on icon "button" at bounding box center [21, 13] width 12 height 12
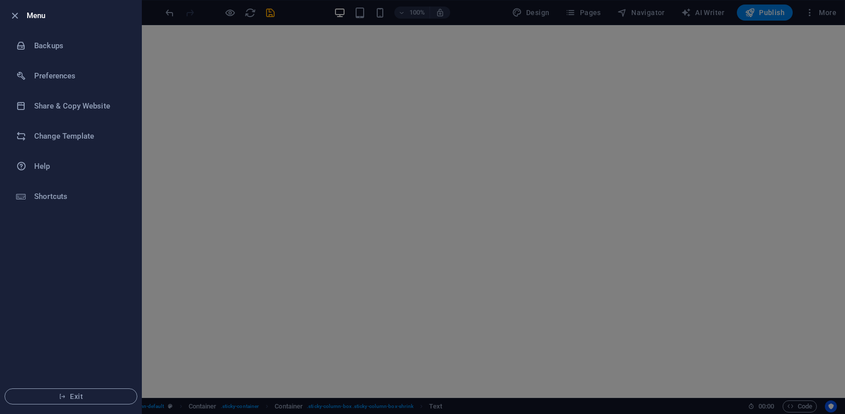
click at [24, 13] on div at bounding box center [18, 16] width 18 height 12
click at [10, 20] on icon "button" at bounding box center [15, 16] width 12 height 12
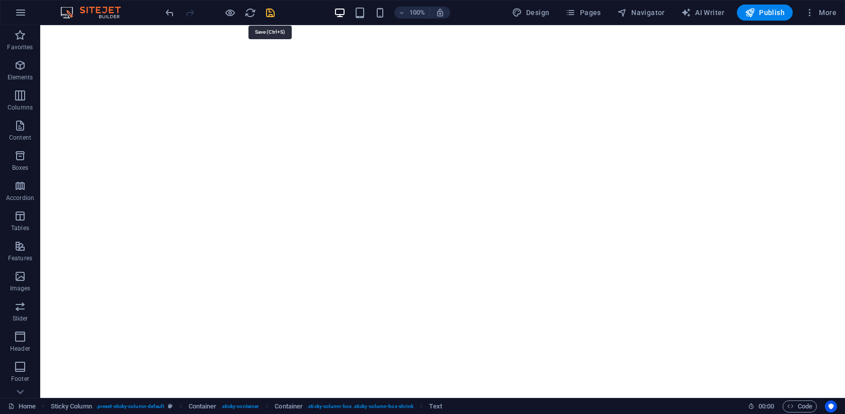
click at [266, 16] on icon "save" at bounding box center [271, 13] width 12 height 12
click at [270, 13] on icon "save" at bounding box center [271, 13] width 12 height 12
click at [144, 15] on div "100% Design Pages Navigator AI Writer Publish More" at bounding box center [423, 13] width 844 height 24
click at [756, 14] on span "Publish" at bounding box center [765, 13] width 40 height 10
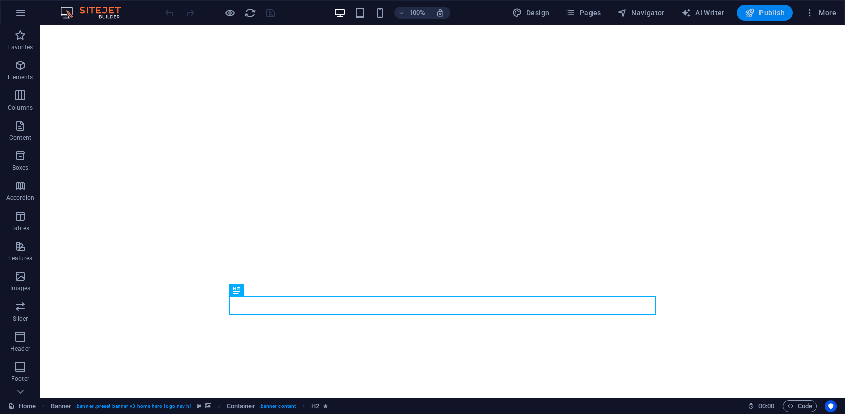
click at [751, 12] on icon "button" at bounding box center [750, 13] width 10 height 10
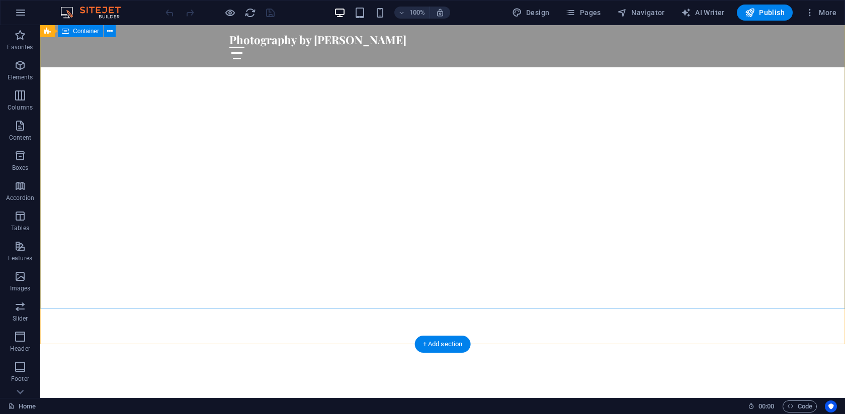
scroll to position [54, 0]
click at [758, 16] on span "Publish" at bounding box center [765, 13] width 40 height 10
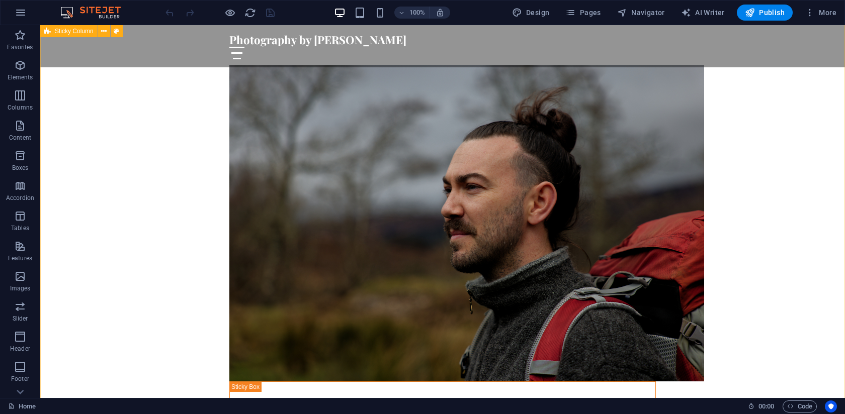
scroll to position [543, 0]
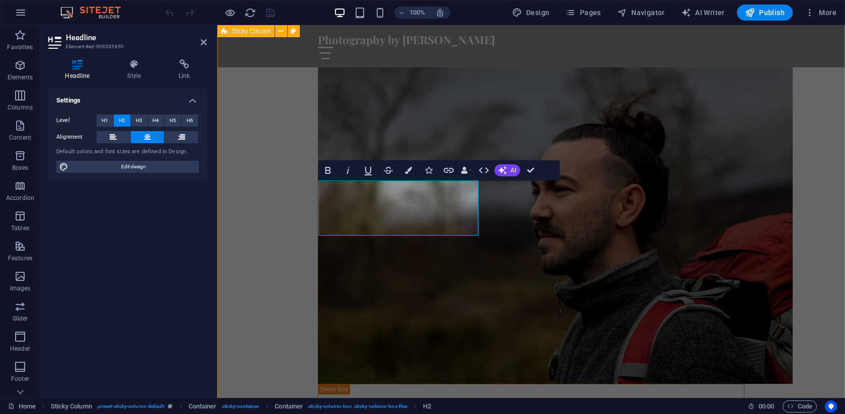
click at [293, 302] on div "About the author: My passion for photography began at a young age, attending ai…" at bounding box center [531, 348] width 628 height 642
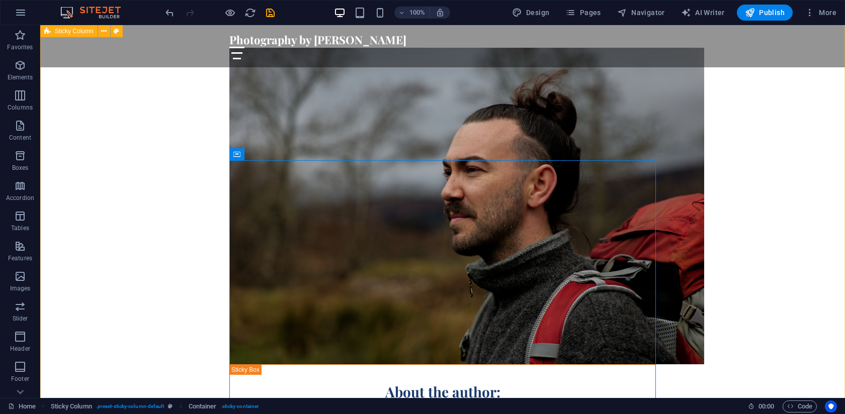
scroll to position [562, 0]
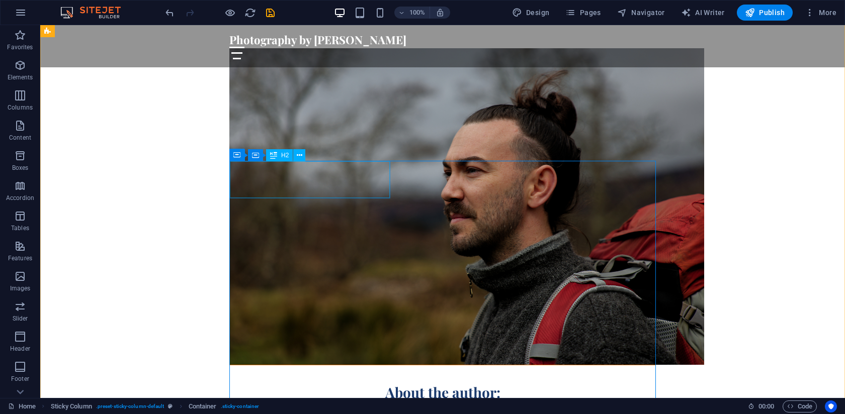
click at [251, 366] on div "About the author:" at bounding box center [443, 384] width 426 height 37
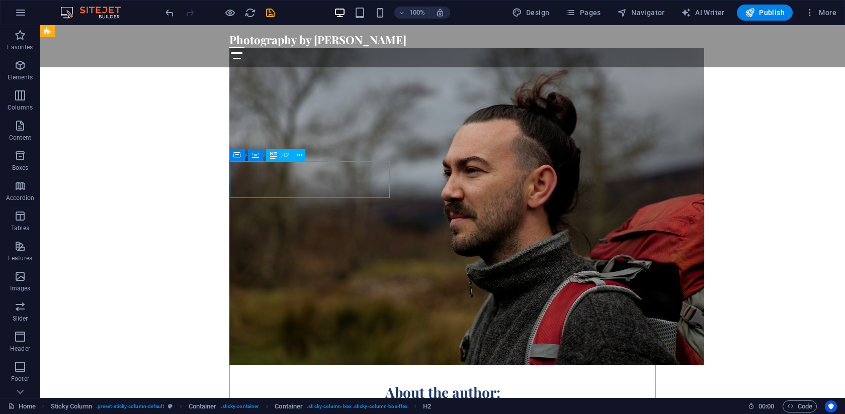
click at [251, 366] on div "About the author:" at bounding box center [443, 384] width 426 height 37
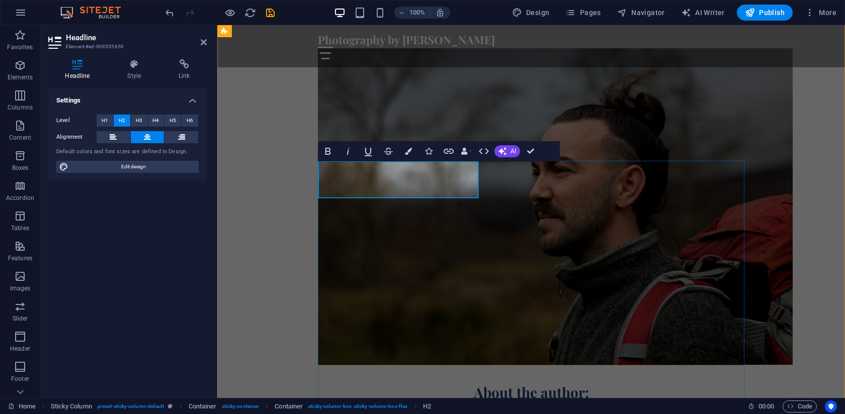
click at [342, 366] on h2 "About the author:" at bounding box center [531, 384] width 426 height 37
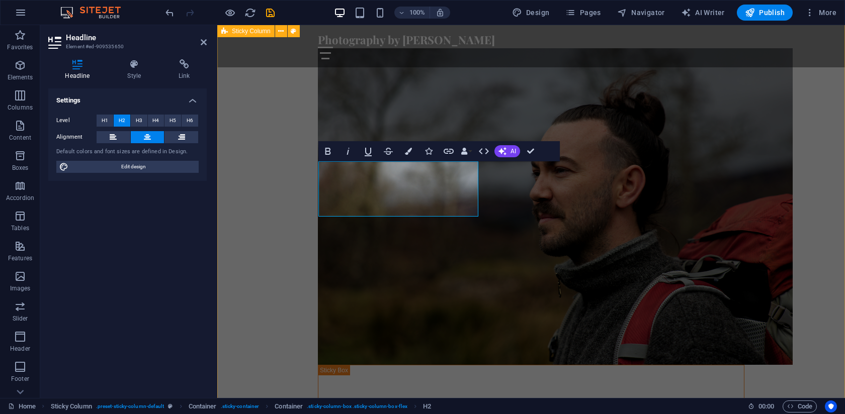
click at [273, 198] on div "‌About the author: My passion for photography began at a young age, attending a…" at bounding box center [531, 329] width 628 height 642
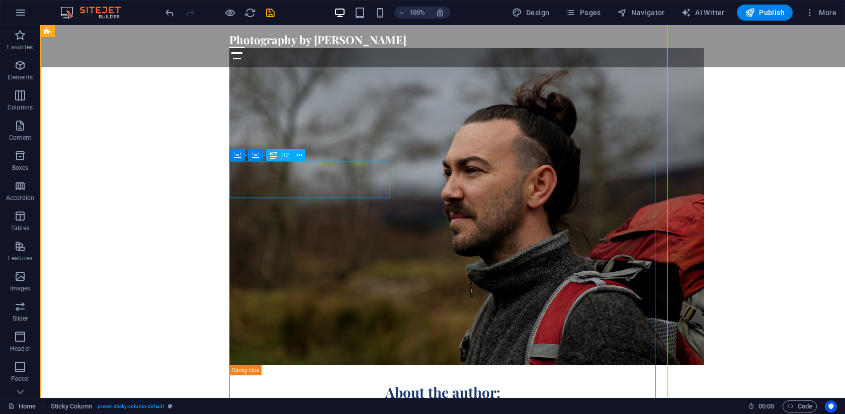
click at [272, 366] on div "About the author:" at bounding box center [443, 384] width 426 height 37
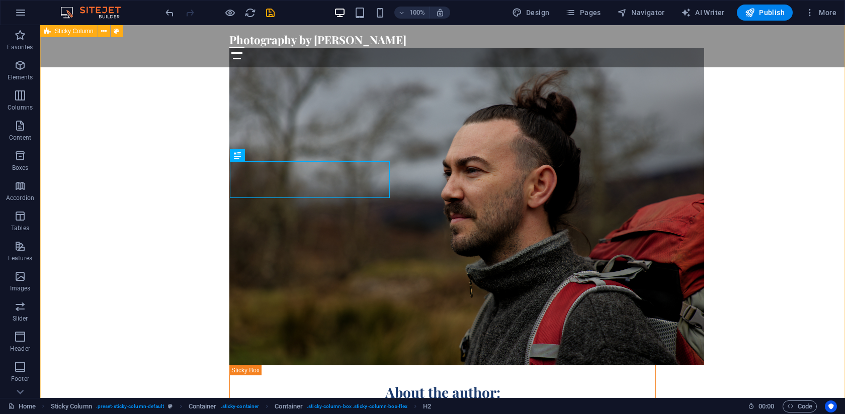
click at [190, 215] on div "About the author: My passion for photography began at a young age, attending ai…" at bounding box center [442, 320] width 805 height 624
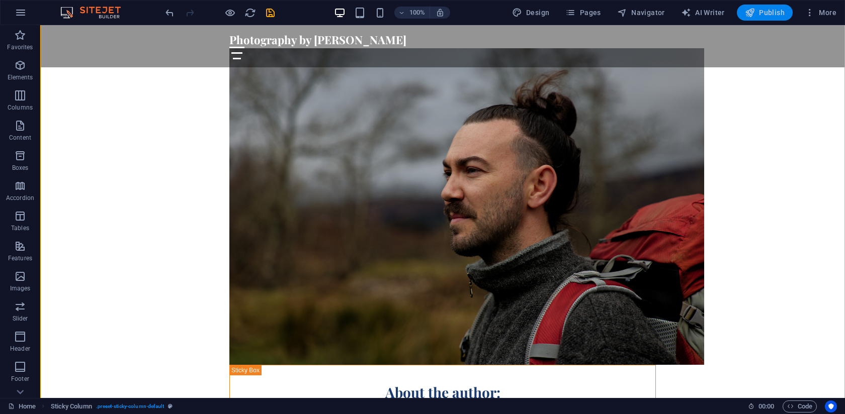
click at [763, 17] on span "Publish" at bounding box center [765, 13] width 40 height 10
